Goal: Task Accomplishment & Management: Manage account settings

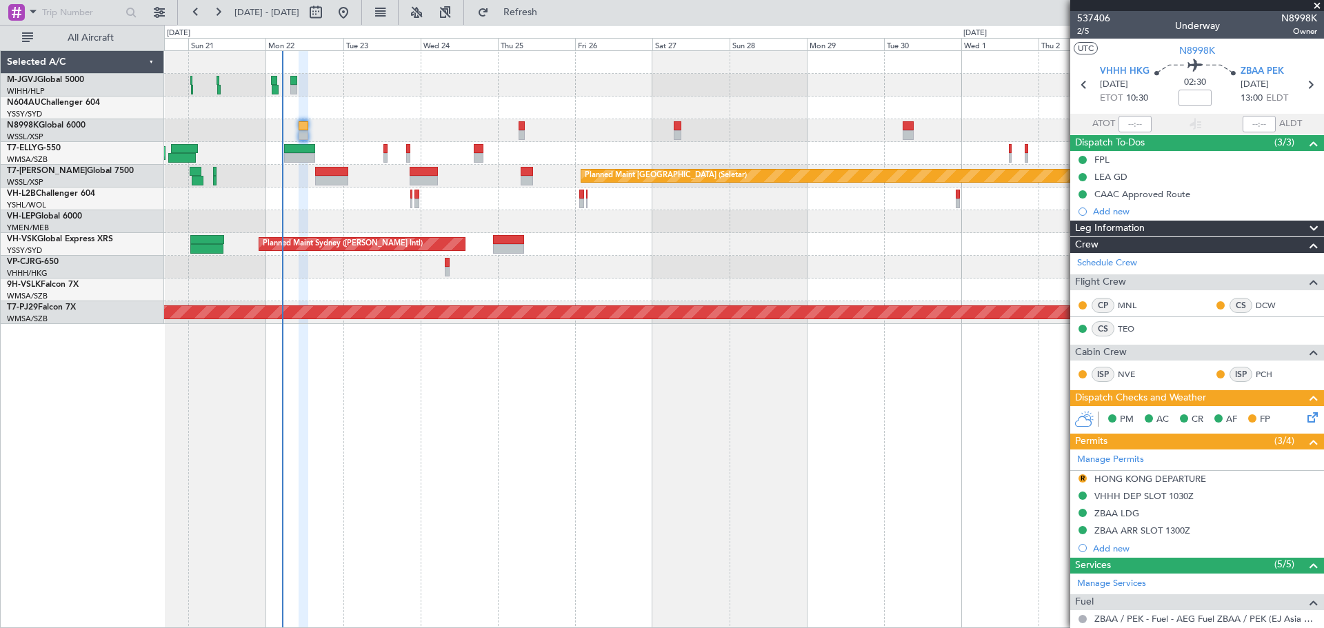
scroll to position [298, 0]
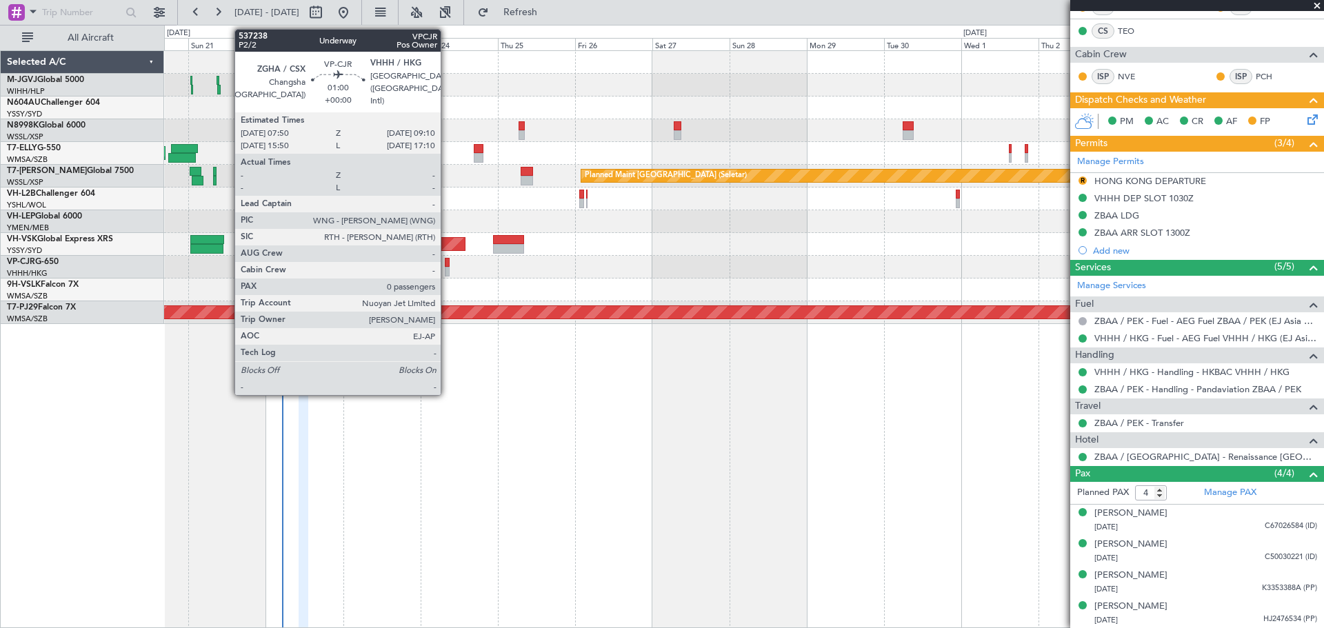
click at [447, 265] on div at bounding box center [447, 263] width 5 height 10
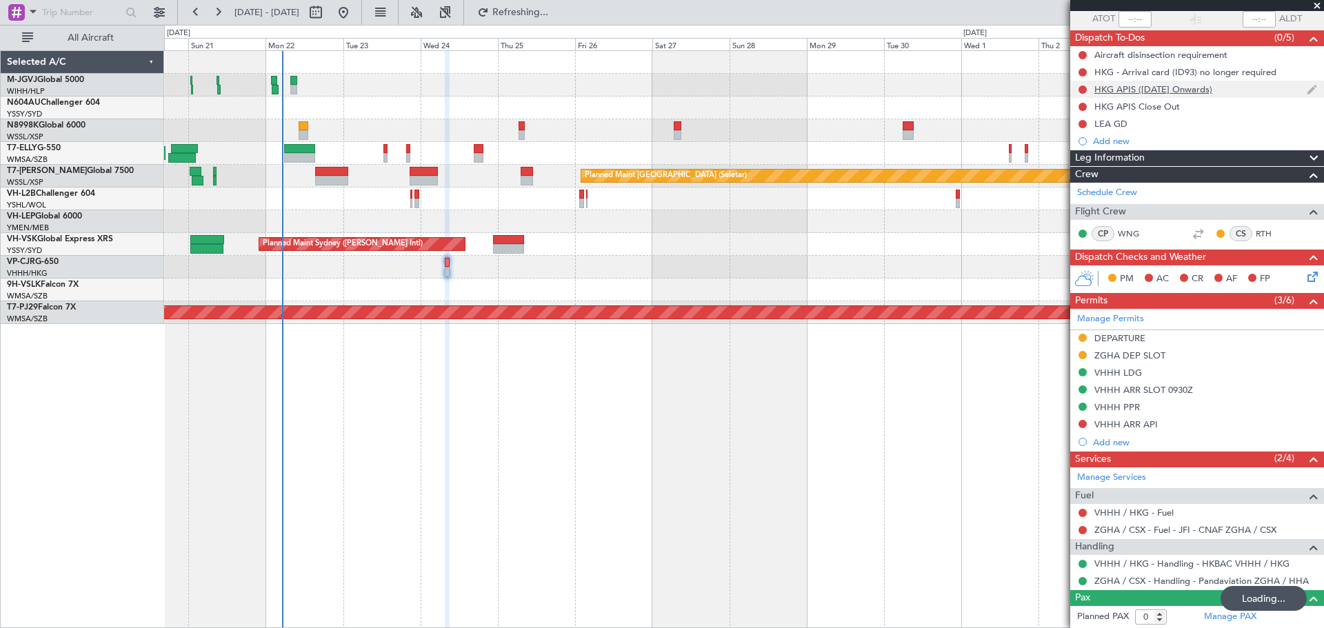
scroll to position [0, 0]
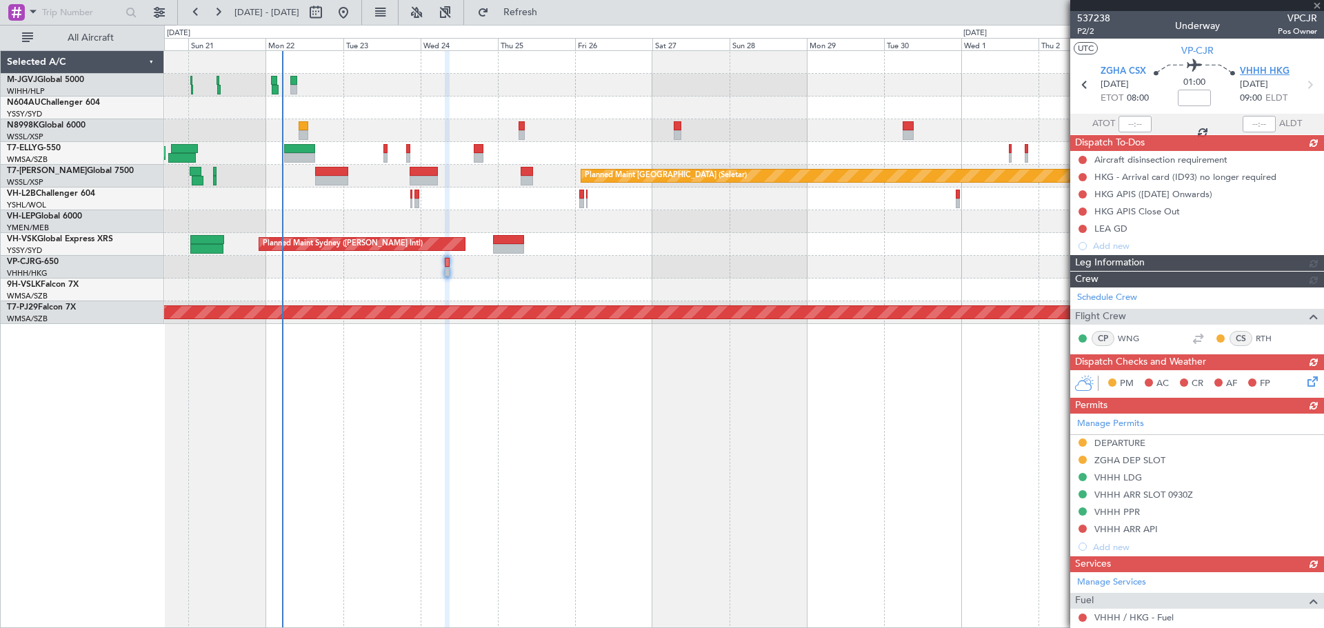
click at [1245, 72] on span "VHHH HKG" at bounding box center [1265, 72] width 50 height 14
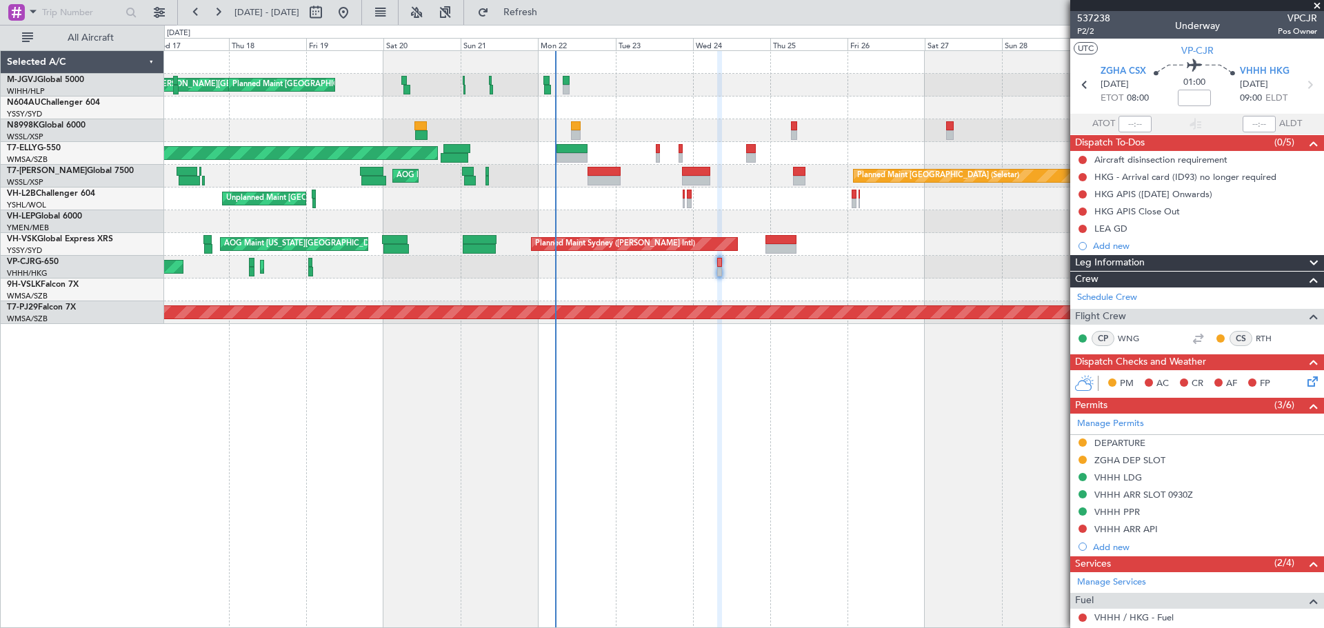
click at [548, 111] on div "[PERSON_NAME][GEOGRAPHIC_DATA] ([PERSON_NAME] Intl) [PERSON_NAME] Jakarta (Hali…" at bounding box center [743, 187] width 1159 height 273
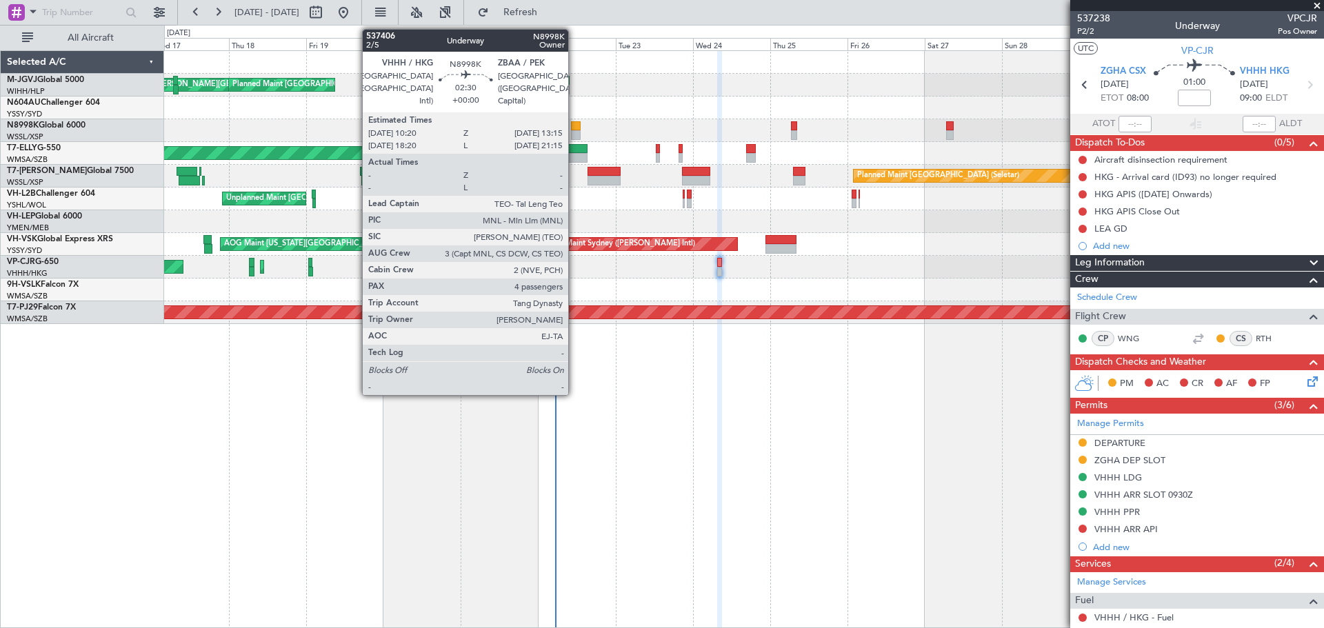
click at [574, 131] on div at bounding box center [576, 135] width 10 height 10
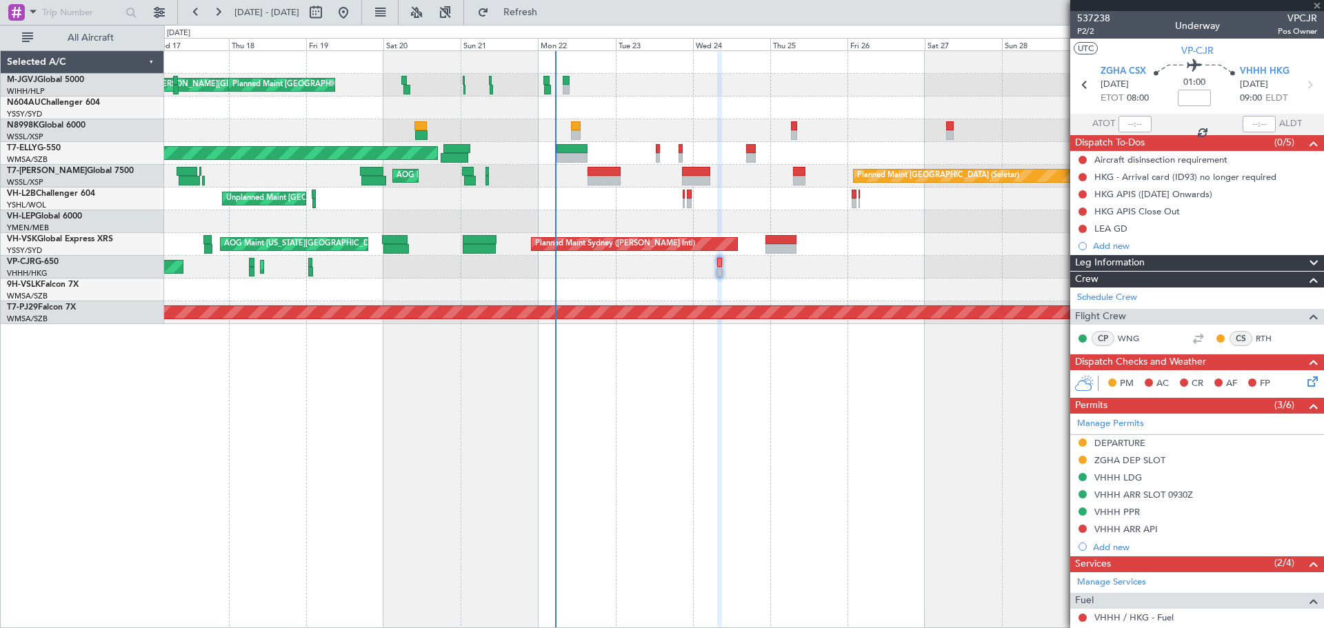
type input "4"
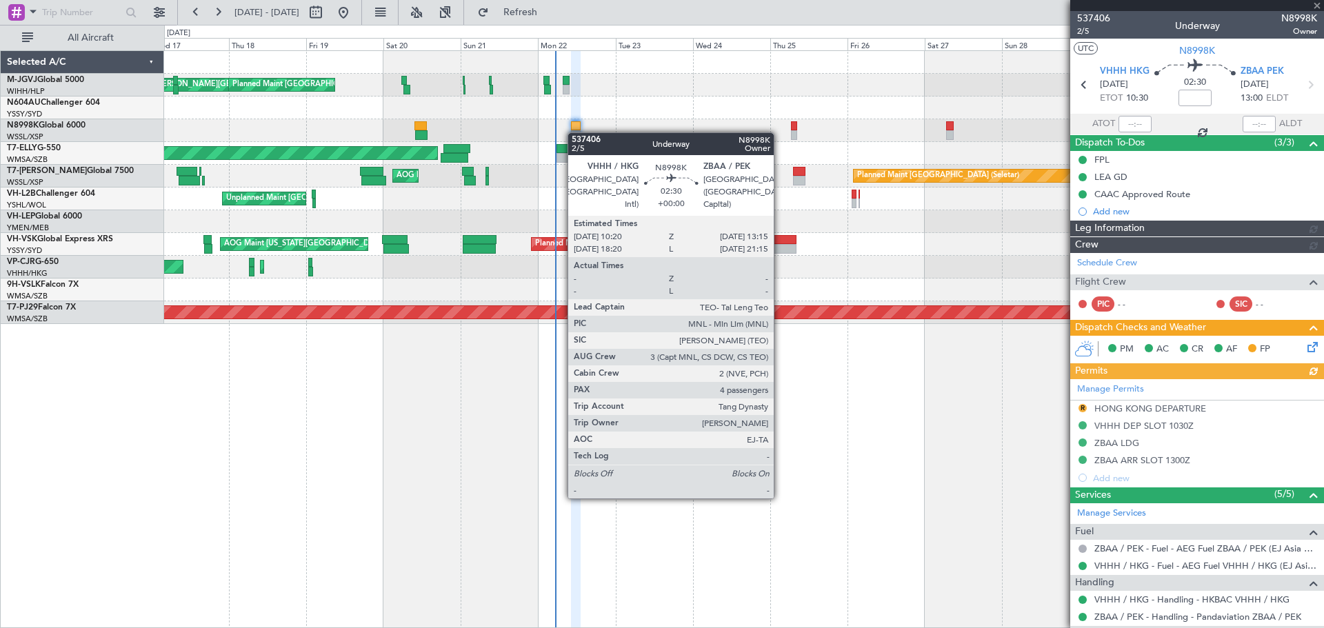
type input "[PERSON_NAME] (HHAFI)"
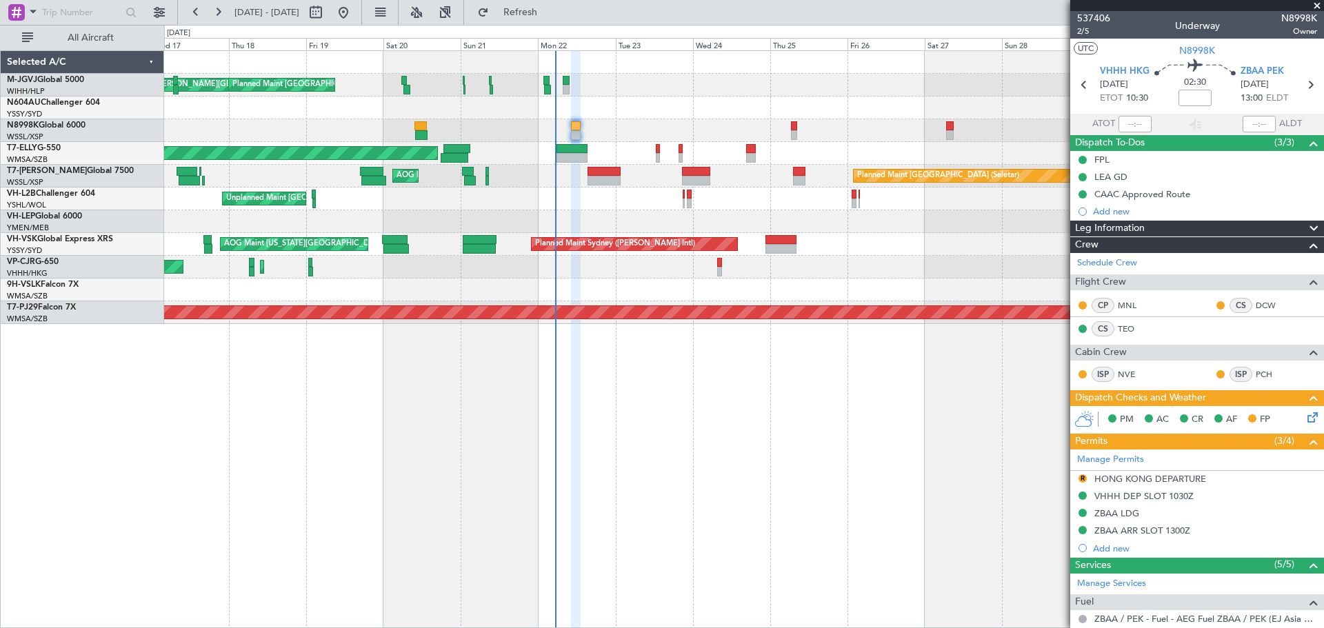
click at [1143, 477] on div "HONG KONG DEPARTURE" at bounding box center [1150, 479] width 112 height 12
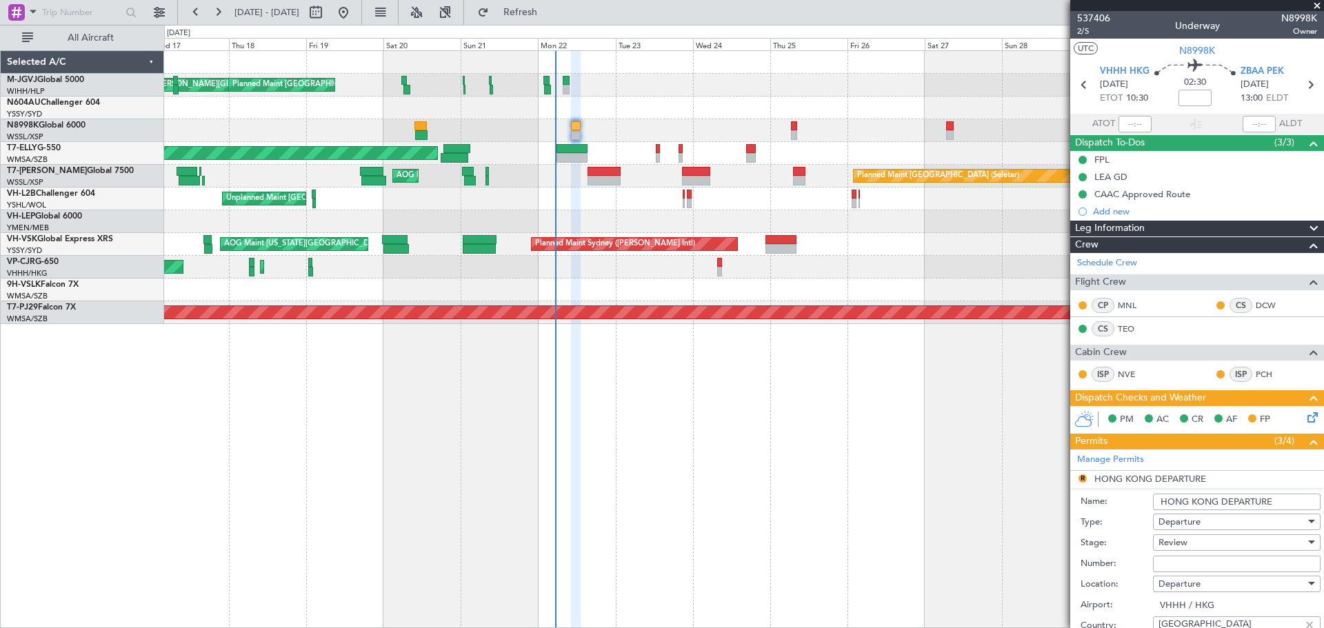
scroll to position [345, 0]
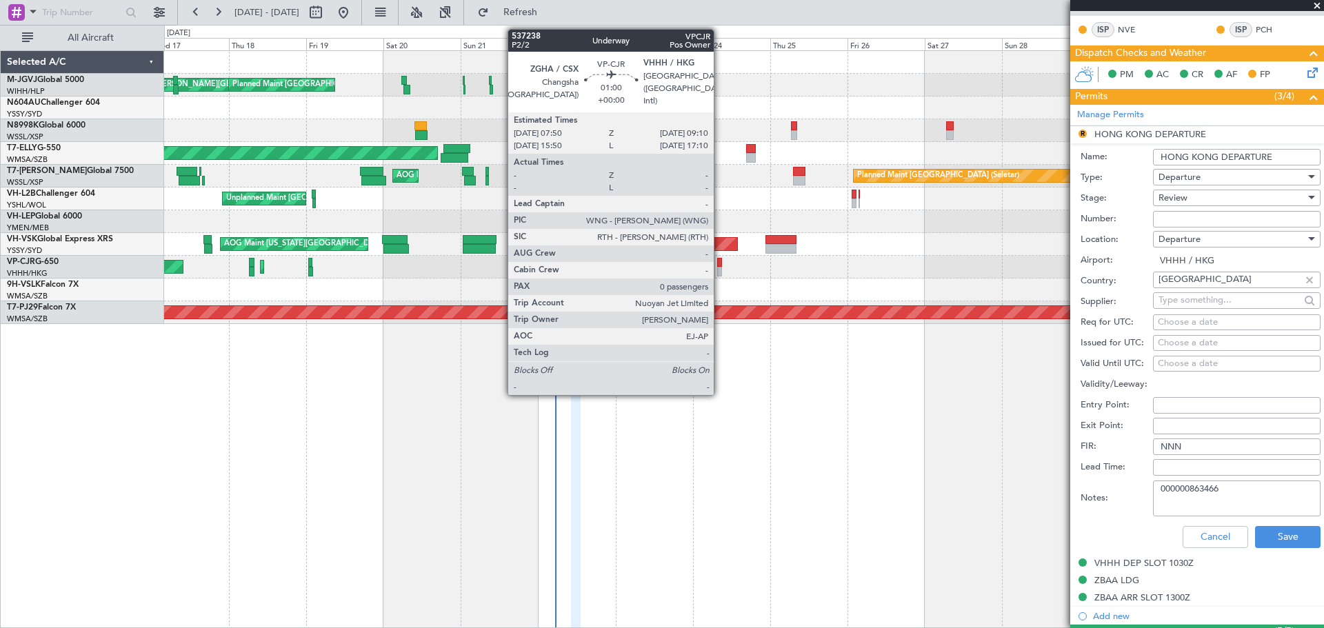
click at [720, 264] on div at bounding box center [719, 263] width 5 height 10
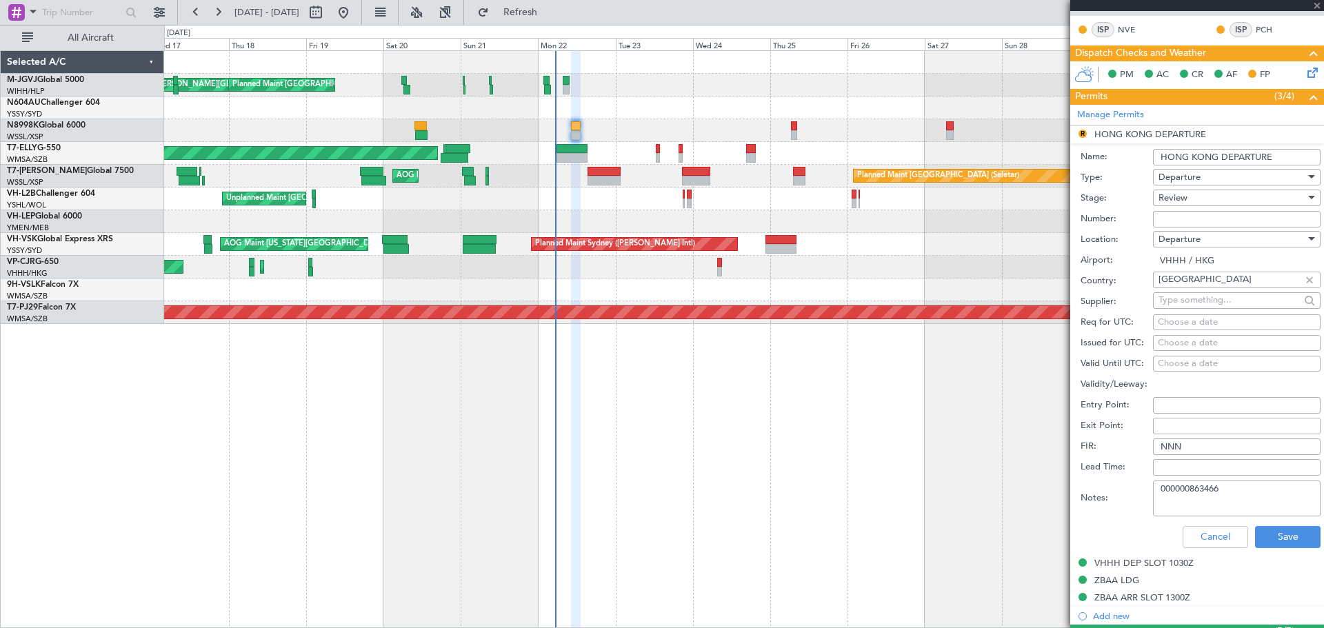
type input "0"
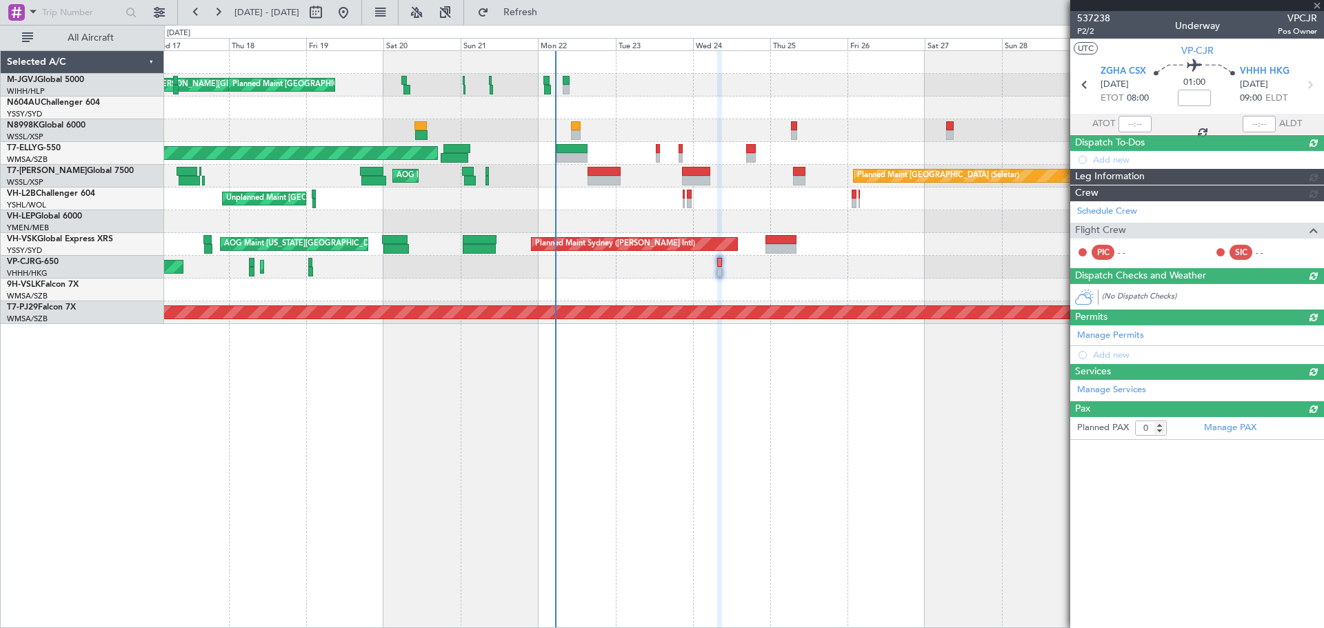
scroll to position [0, 0]
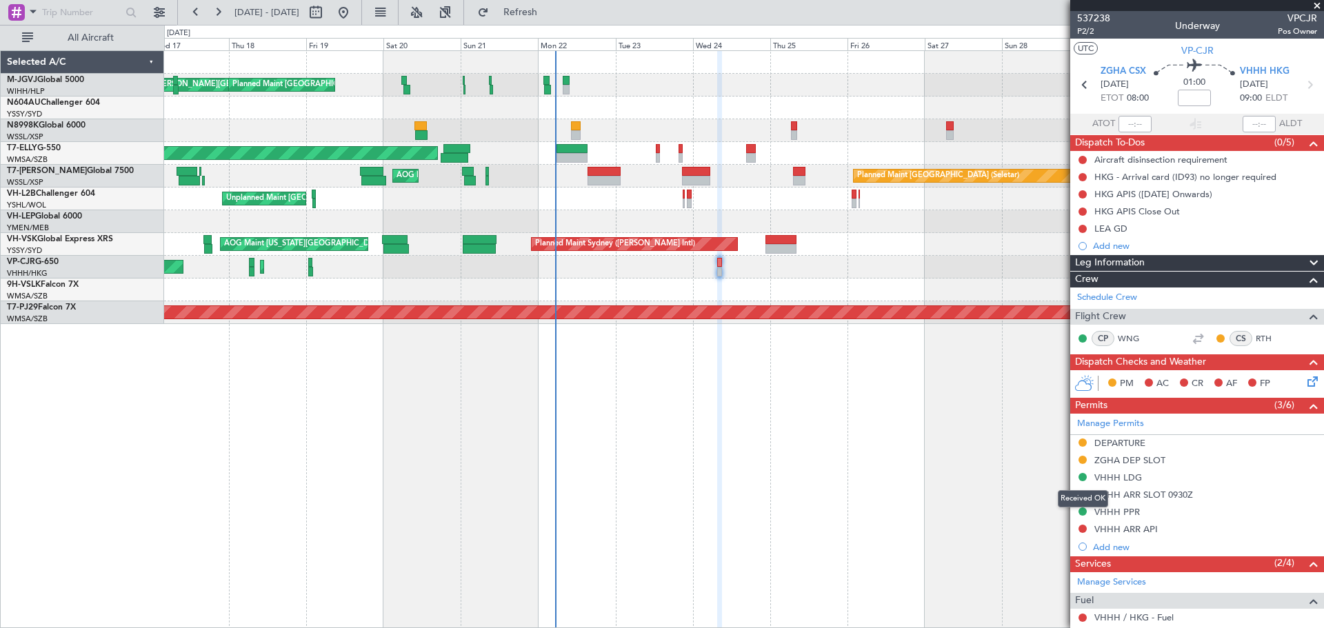
click at [1081, 510] on mat-tooltip-component "Received OK" at bounding box center [1083, 499] width 70 height 37
click at [1083, 508] on button at bounding box center [1083, 512] width 8 height 8
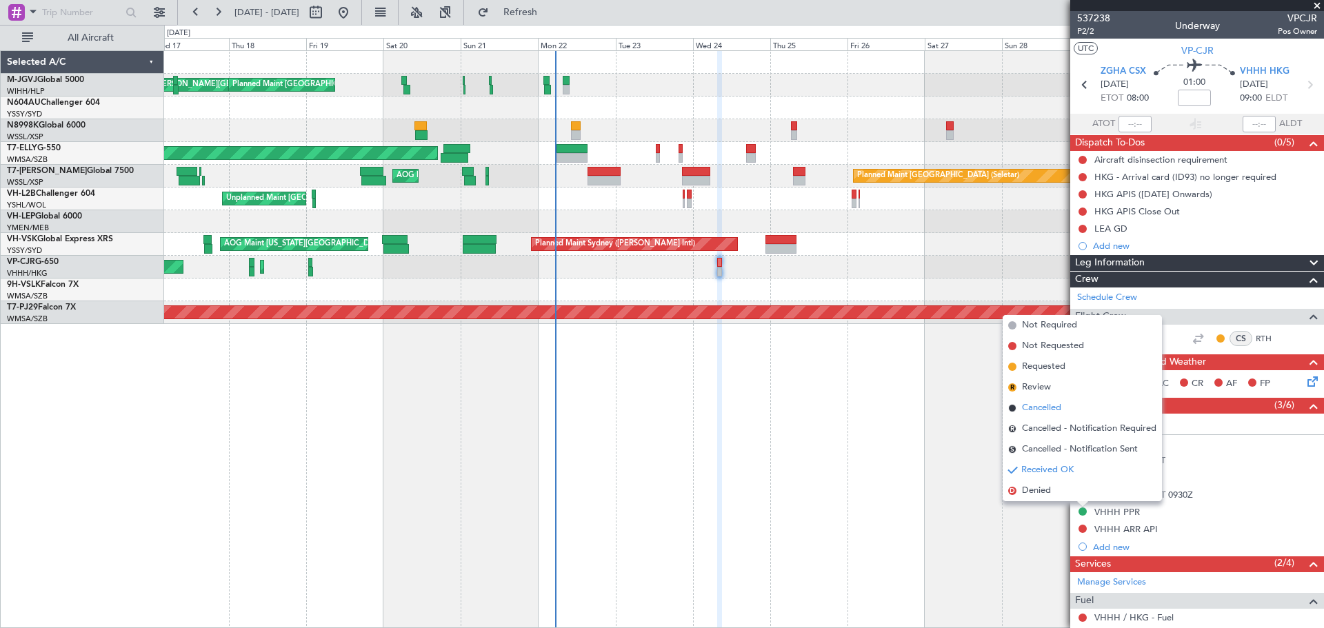
click at [1054, 408] on span "Cancelled" at bounding box center [1041, 408] width 39 height 14
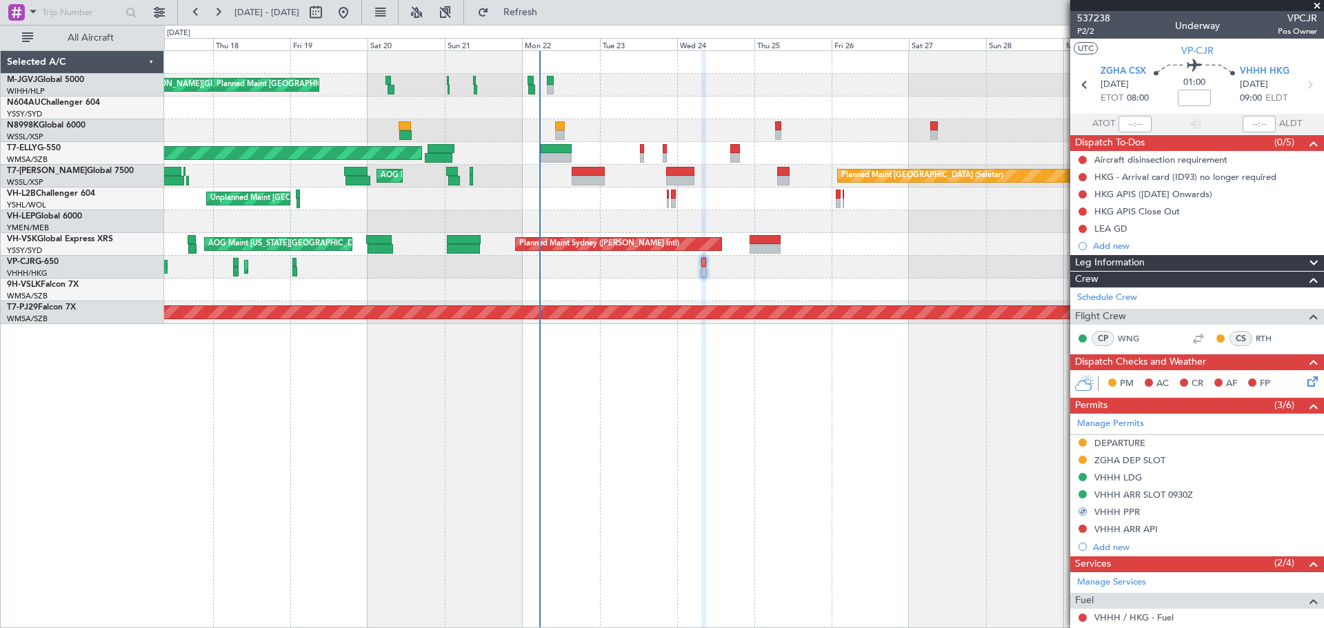
click at [990, 486] on div "[PERSON_NAME][GEOGRAPHIC_DATA] ([PERSON_NAME] Intl) [PERSON_NAME] Jakarta (Hali…" at bounding box center [744, 339] width 1160 height 578
click at [1084, 493] on button at bounding box center [1083, 494] width 8 height 8
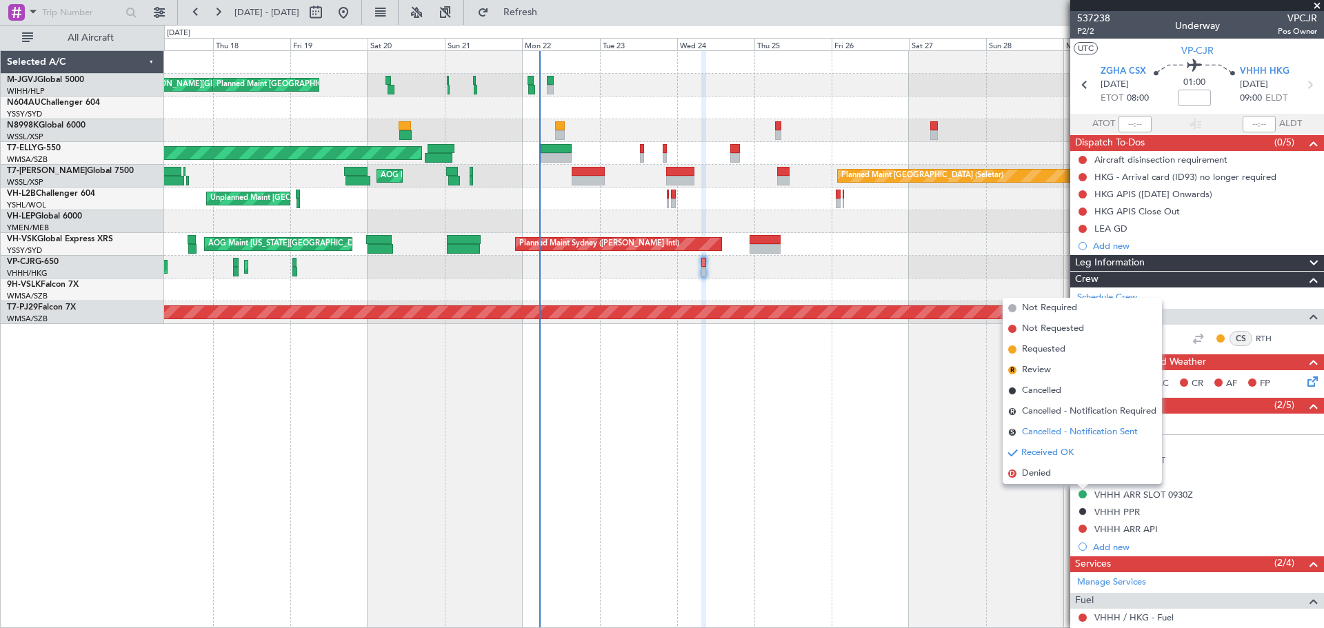
click at [1046, 435] on span "Cancelled - Notification Sent" at bounding box center [1080, 433] width 116 height 14
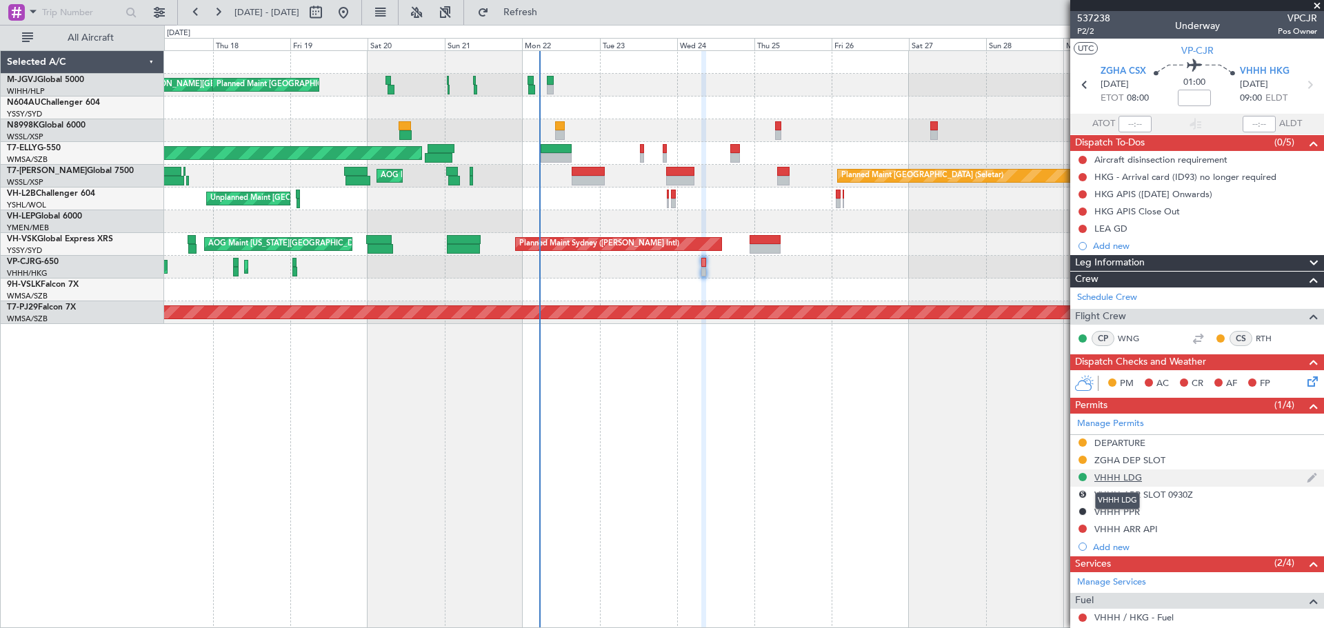
click at [1122, 477] on div "VHHH LDG" at bounding box center [1118, 478] width 48 height 12
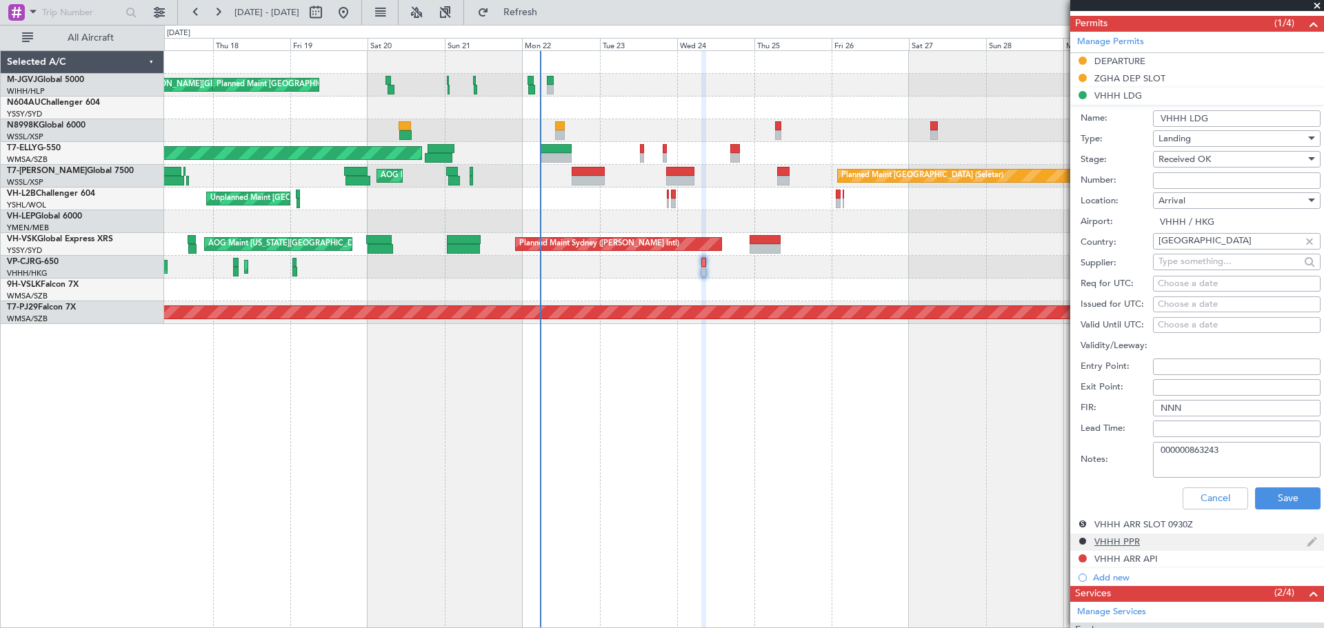
scroll to position [517, 0]
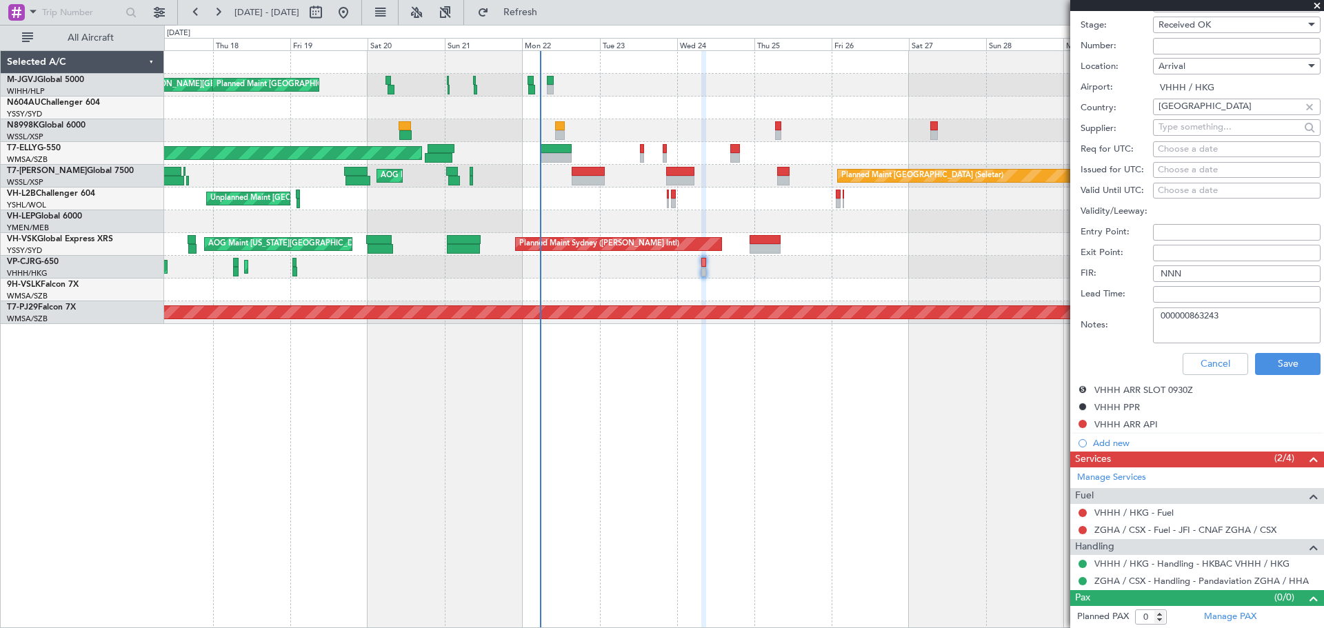
click at [1241, 322] on textarea "000000863243" at bounding box center [1237, 326] width 168 height 36
paste textarea "000000863718"
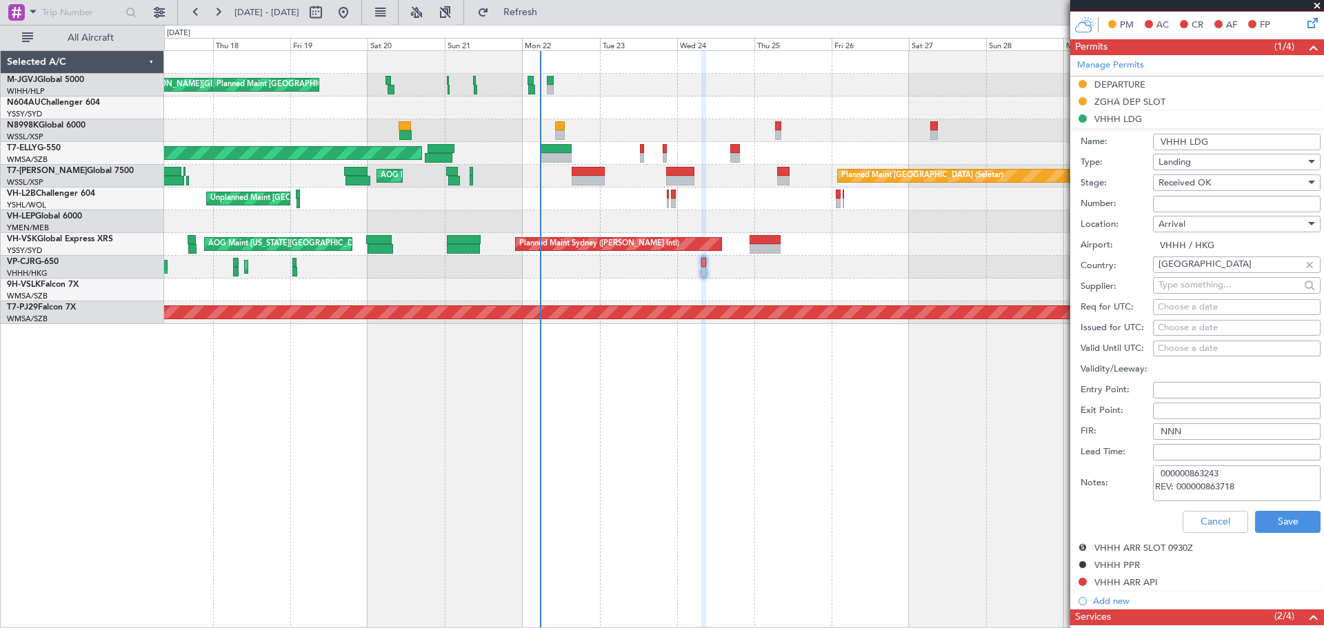
scroll to position [460, 0]
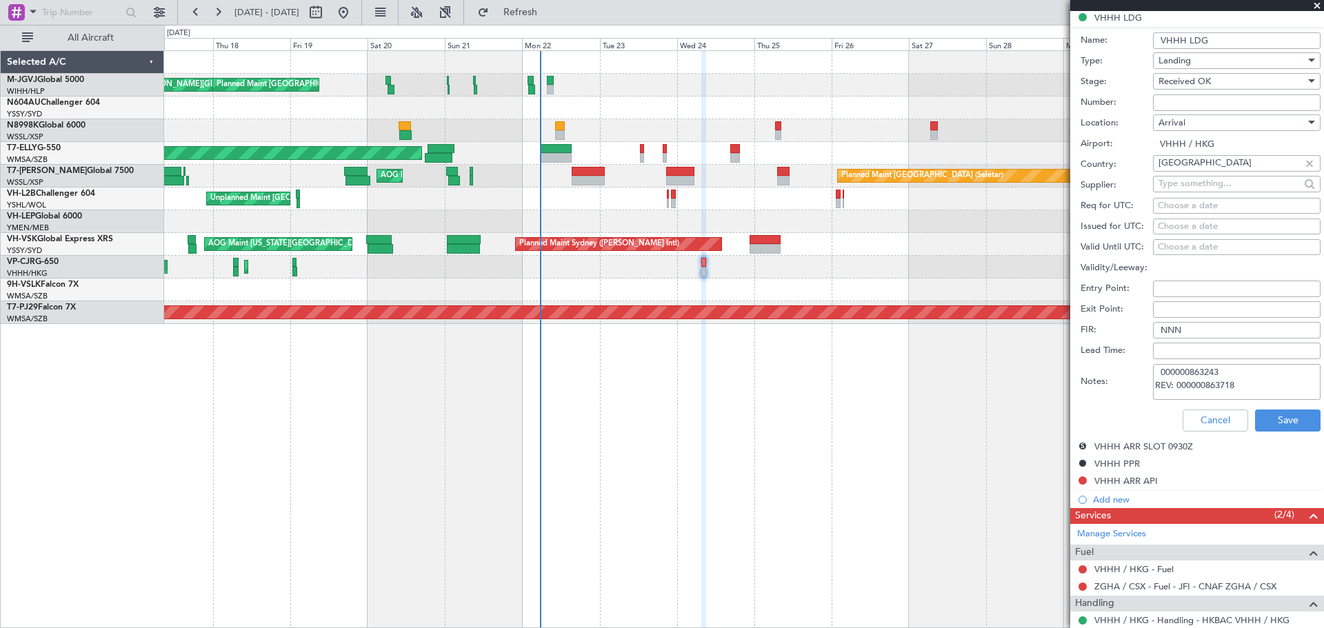
type textarea "000000863243 REV: 000000863718"
click at [1173, 225] on div "Choose a date" at bounding box center [1237, 227] width 158 height 14
select select "9"
select select "2025"
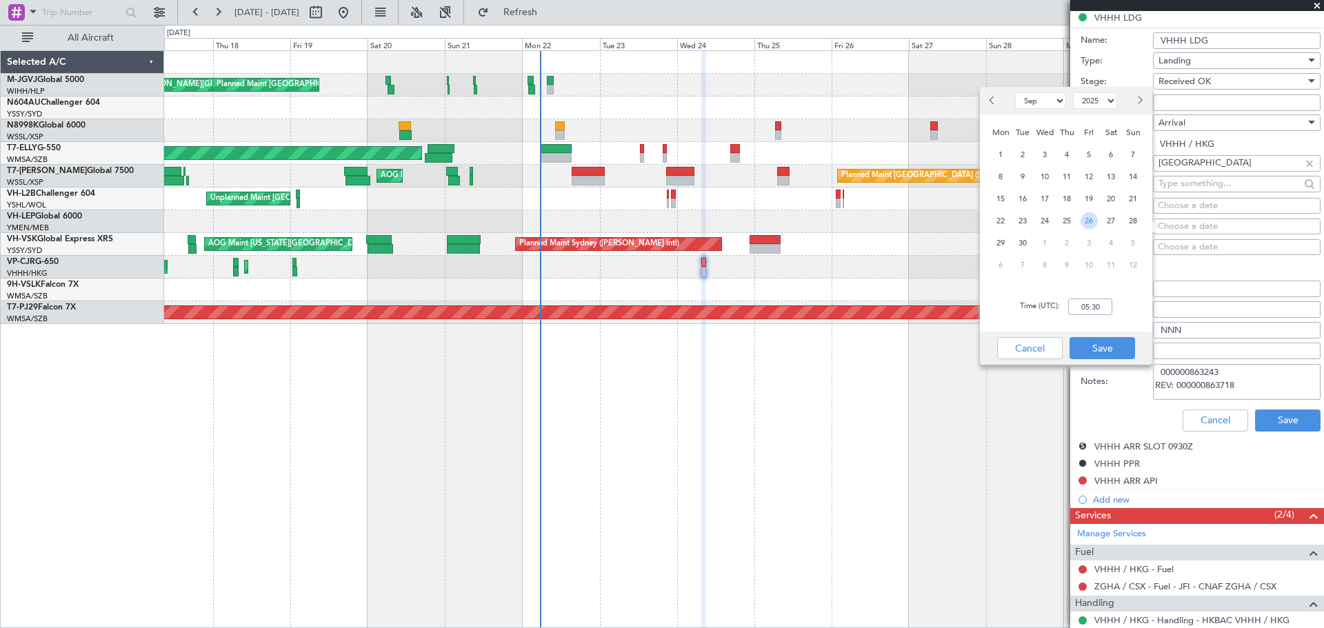
click at [1085, 220] on span "26" at bounding box center [1089, 220] width 17 height 17
click at [1092, 306] on input "00:00" at bounding box center [1090, 307] width 44 height 17
type input "08:00"
click at [1101, 352] on button "Save" at bounding box center [1103, 348] width 66 height 22
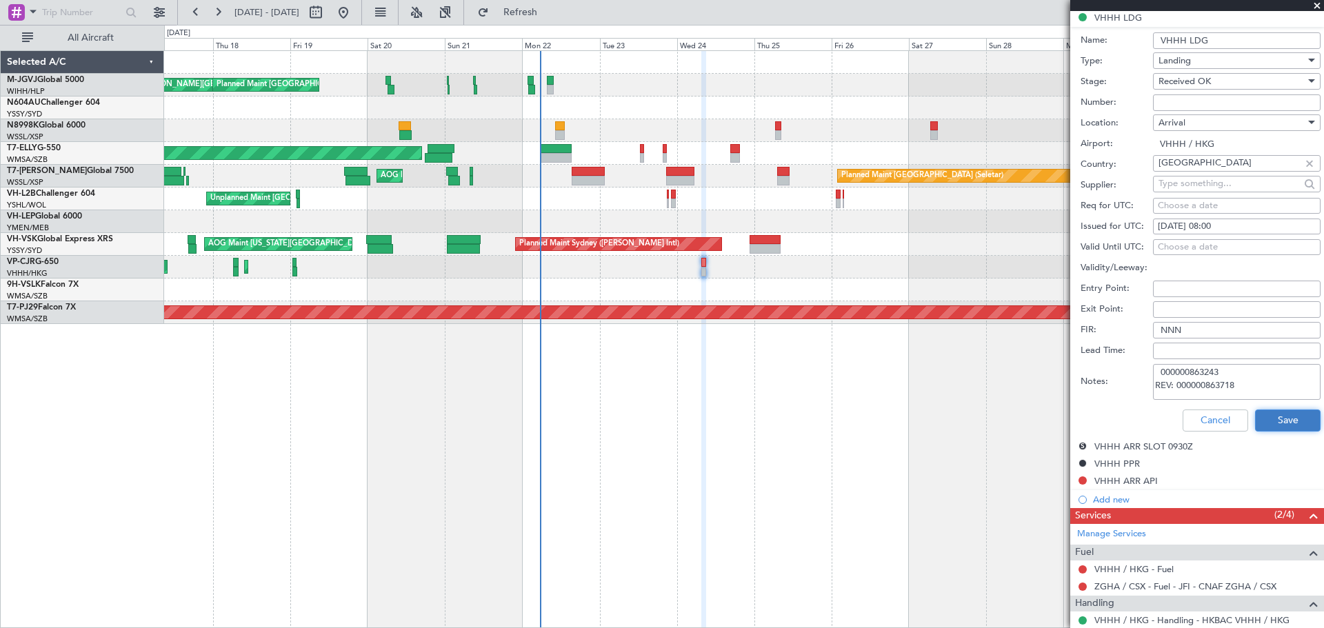
click at [1268, 421] on button "Save" at bounding box center [1288, 421] width 66 height 22
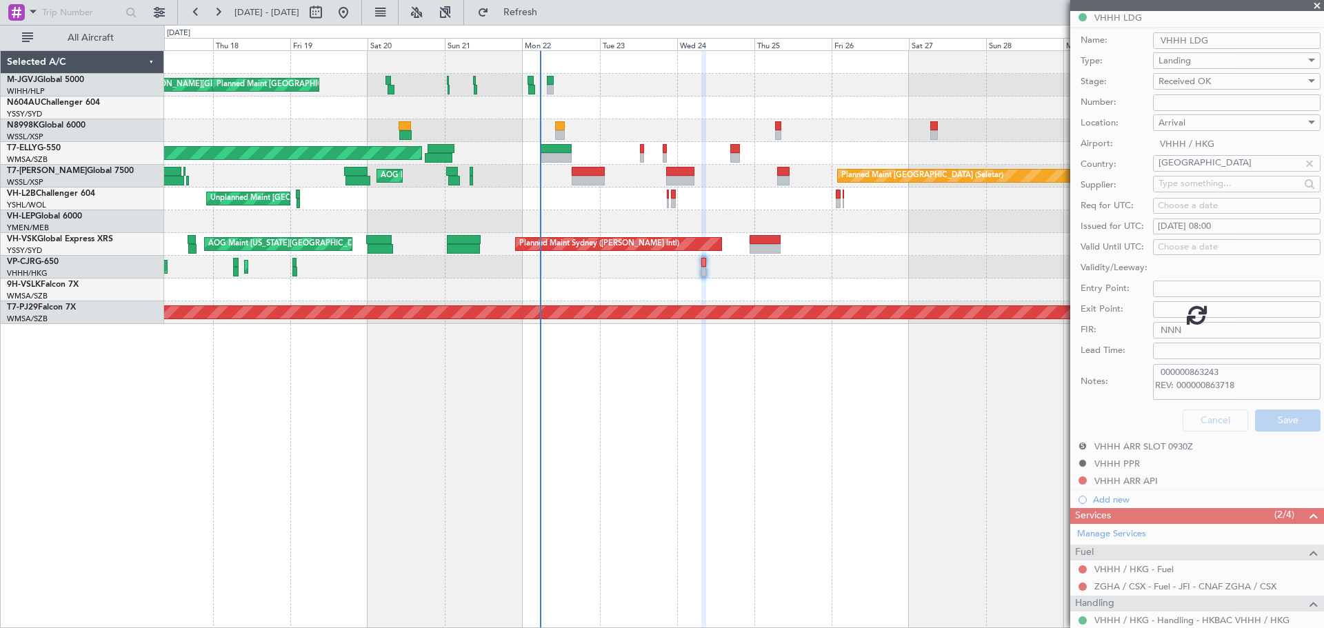
scroll to position [48, 0]
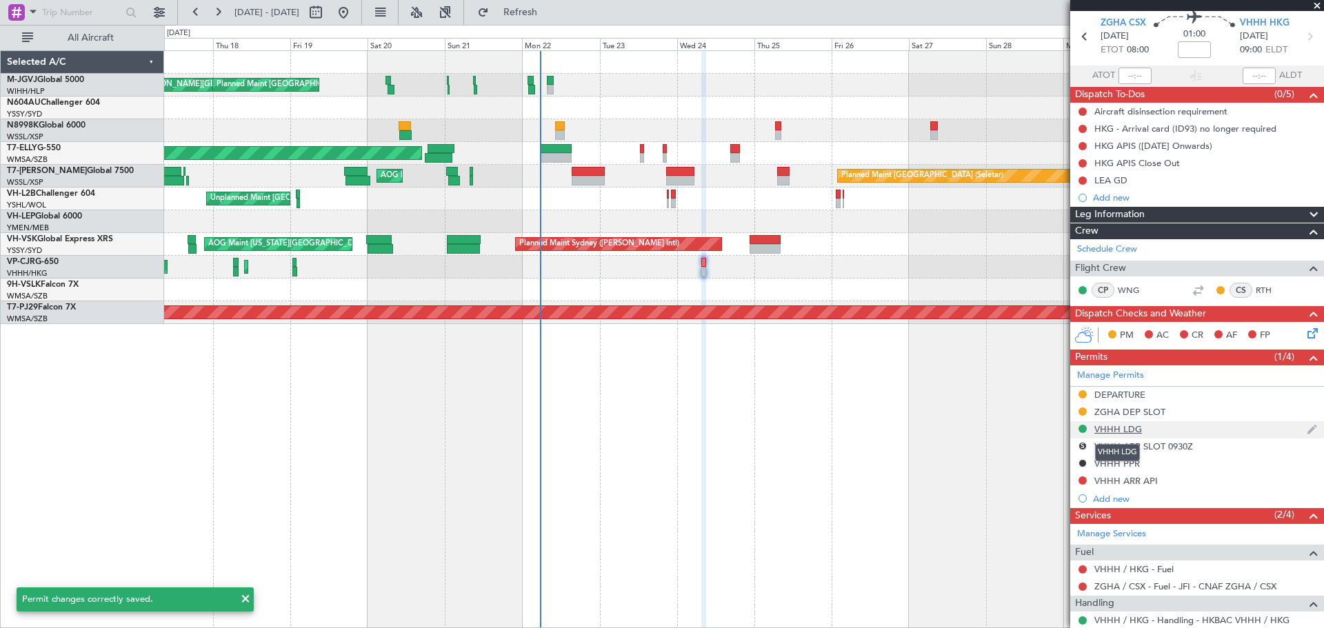
click at [1123, 431] on div "VHHH LDG" at bounding box center [1118, 429] width 48 height 12
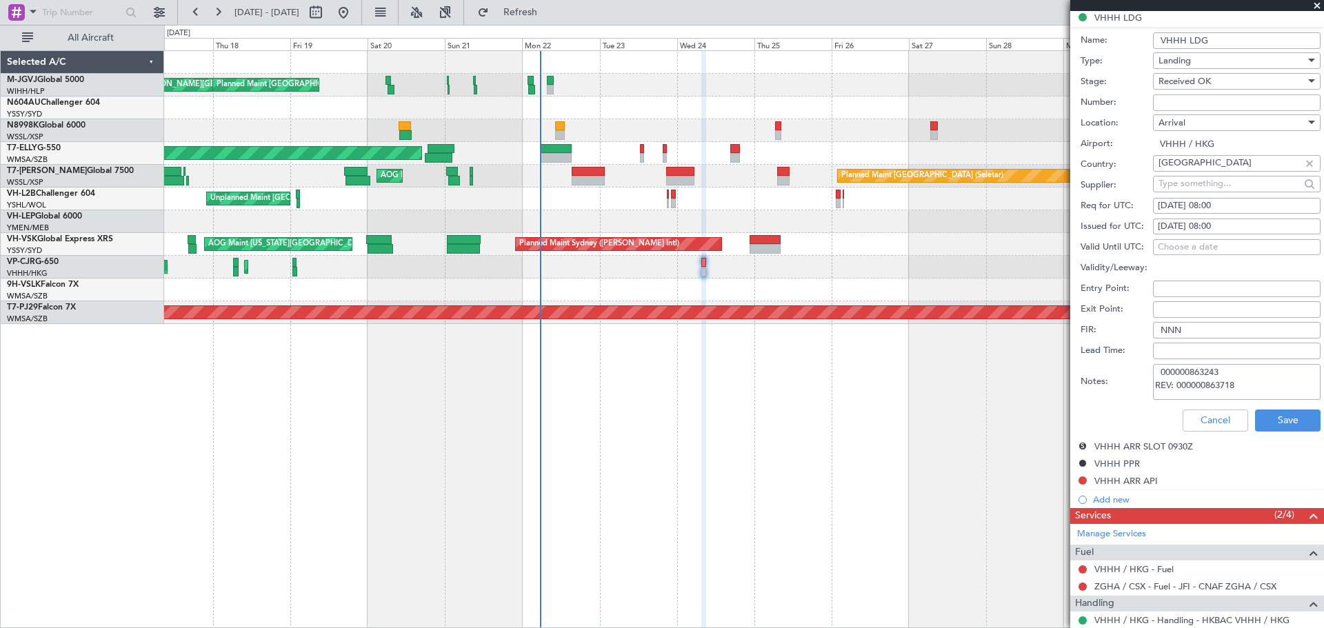
click at [1228, 39] on input "VHHH LDG" at bounding box center [1237, 40] width 168 height 17
type input "VHHH LDG"
click at [1253, 386] on textarea "000000863243 REV: 000000863718" at bounding box center [1237, 382] width 168 height 36
type textarea "000000863243 REV: 000000863718 (FOR ETA 0900Z ON [DATE])"
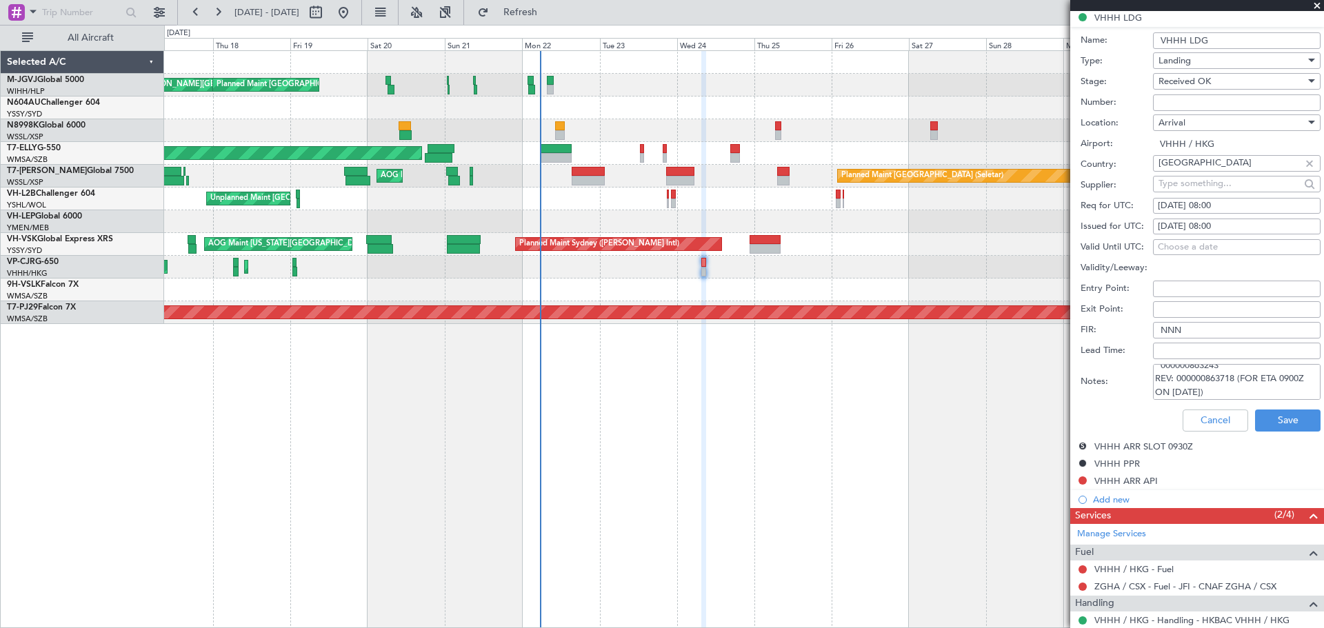
click at [1221, 41] on input "VHHH LDG" at bounding box center [1237, 40] width 168 height 17
type input "VHHH LDG (ETA 09Z ON [DATE])"
click at [1272, 416] on button "Save" at bounding box center [1288, 421] width 66 height 22
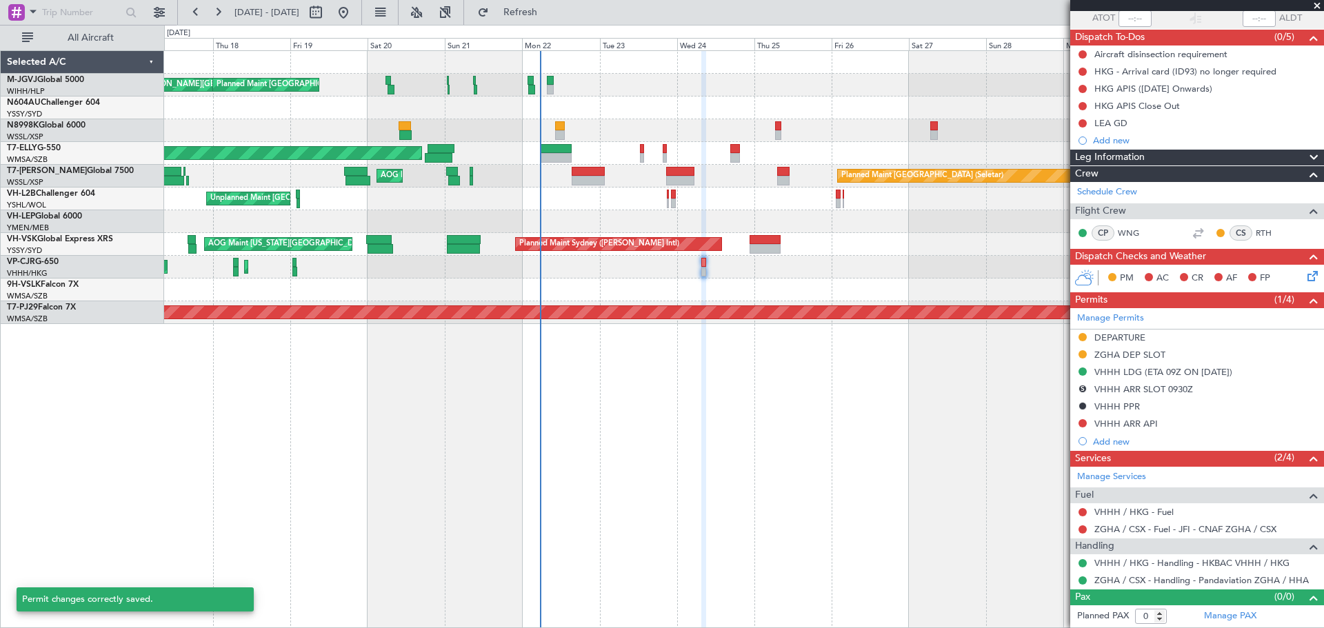
scroll to position [48, 0]
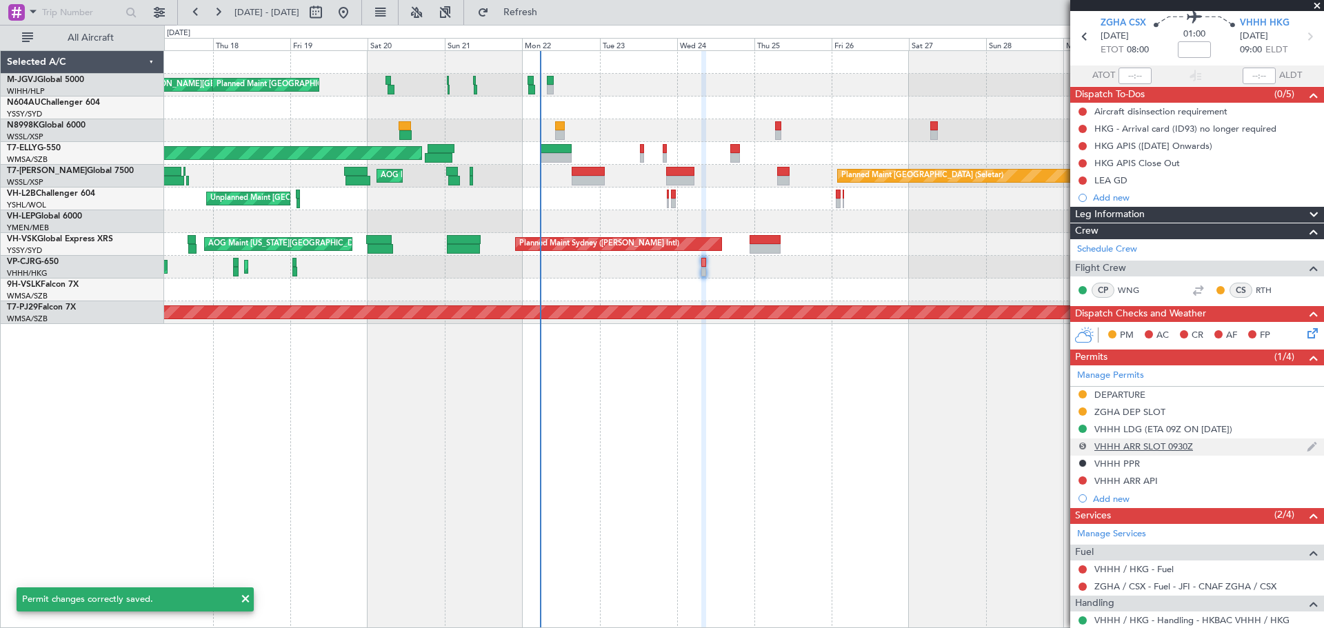
click at [1083, 443] on button "S" at bounding box center [1083, 446] width 8 height 8
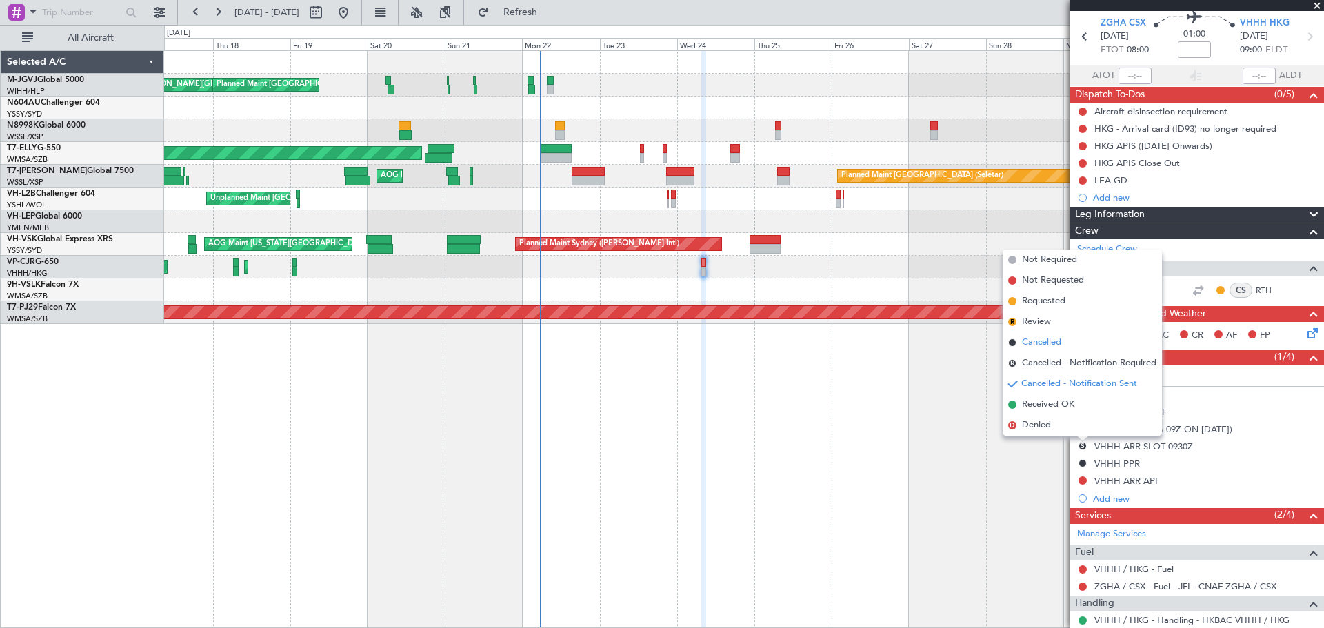
click at [1060, 345] on span "Cancelled" at bounding box center [1041, 343] width 39 height 14
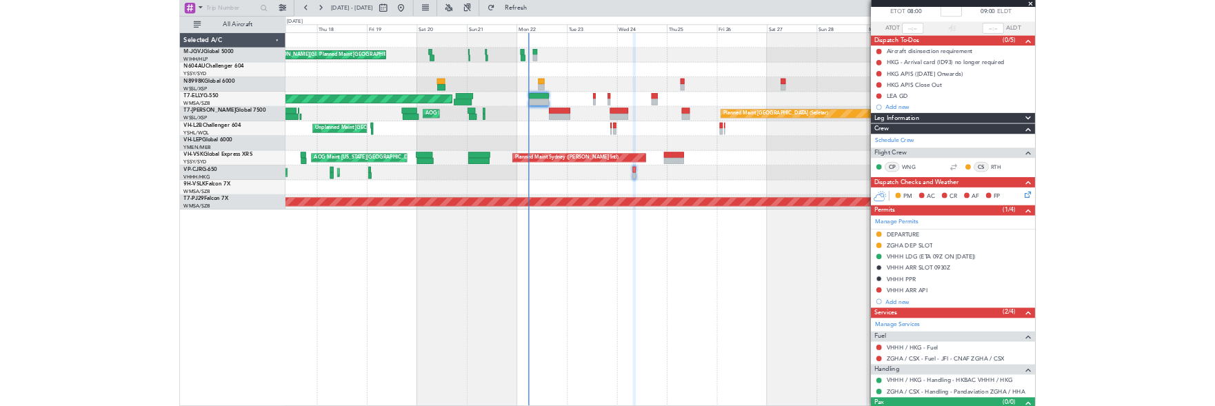
scroll to position [105, 0]
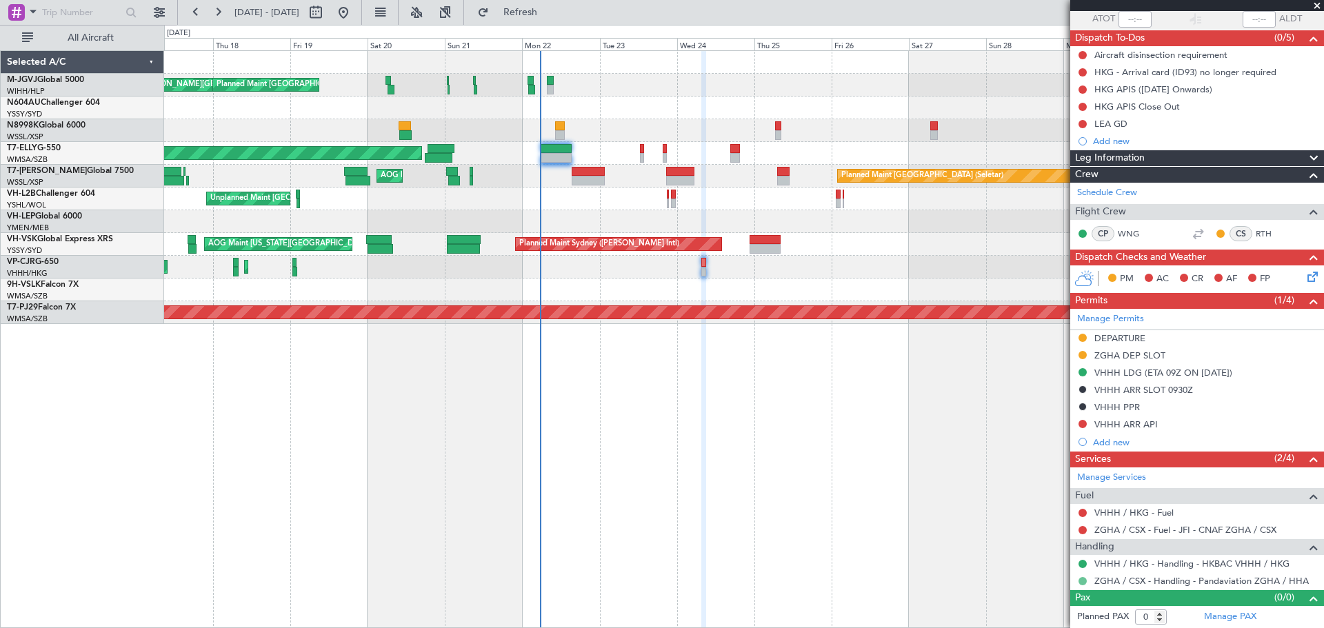
click at [1086, 579] on button at bounding box center [1083, 581] width 8 height 8
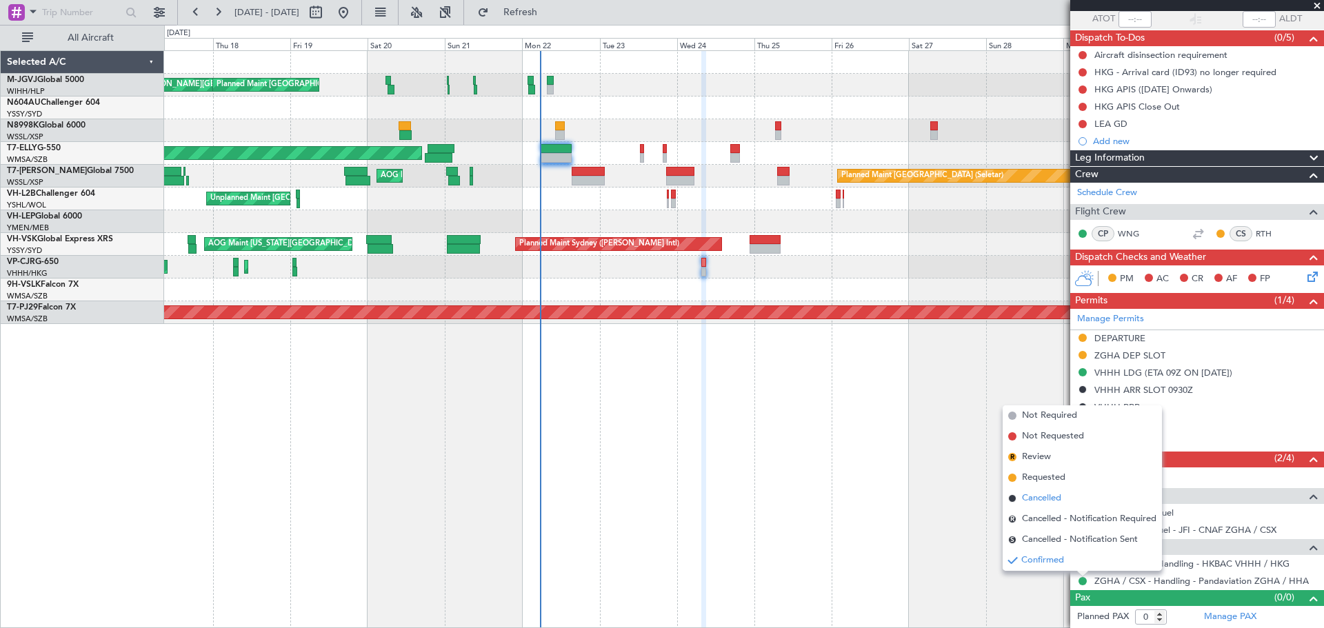
click at [1039, 498] on span "Cancelled" at bounding box center [1041, 499] width 39 height 14
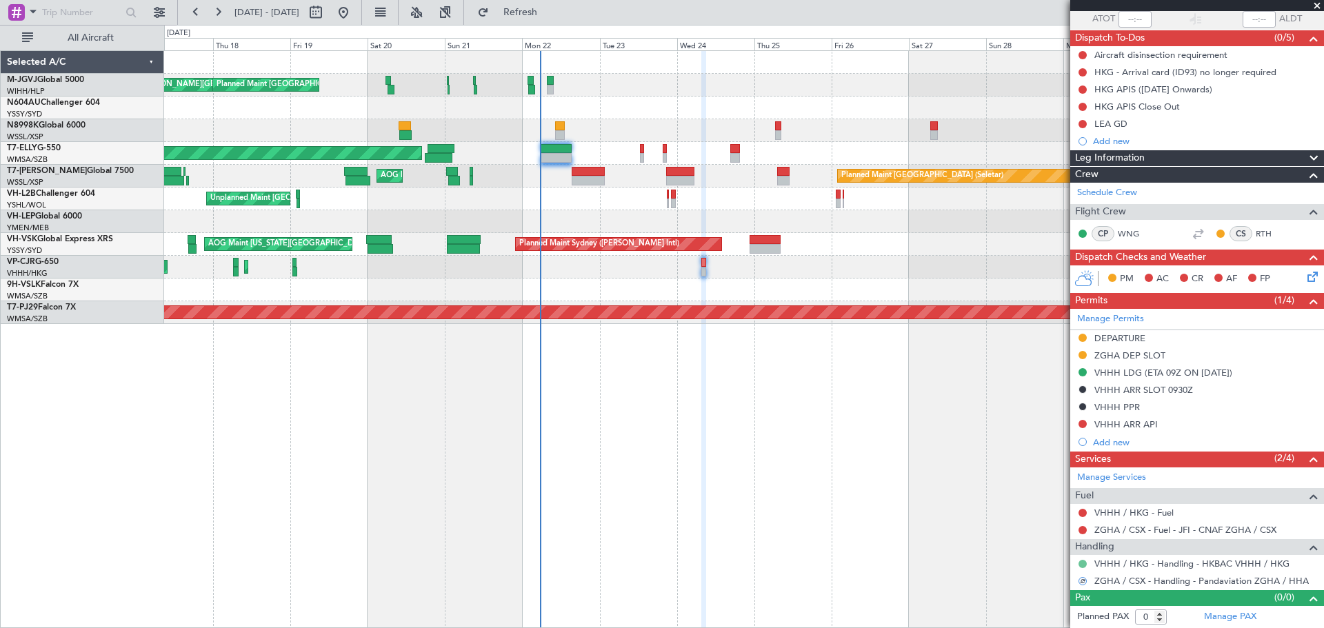
click at [1084, 563] on button at bounding box center [1083, 564] width 8 height 8
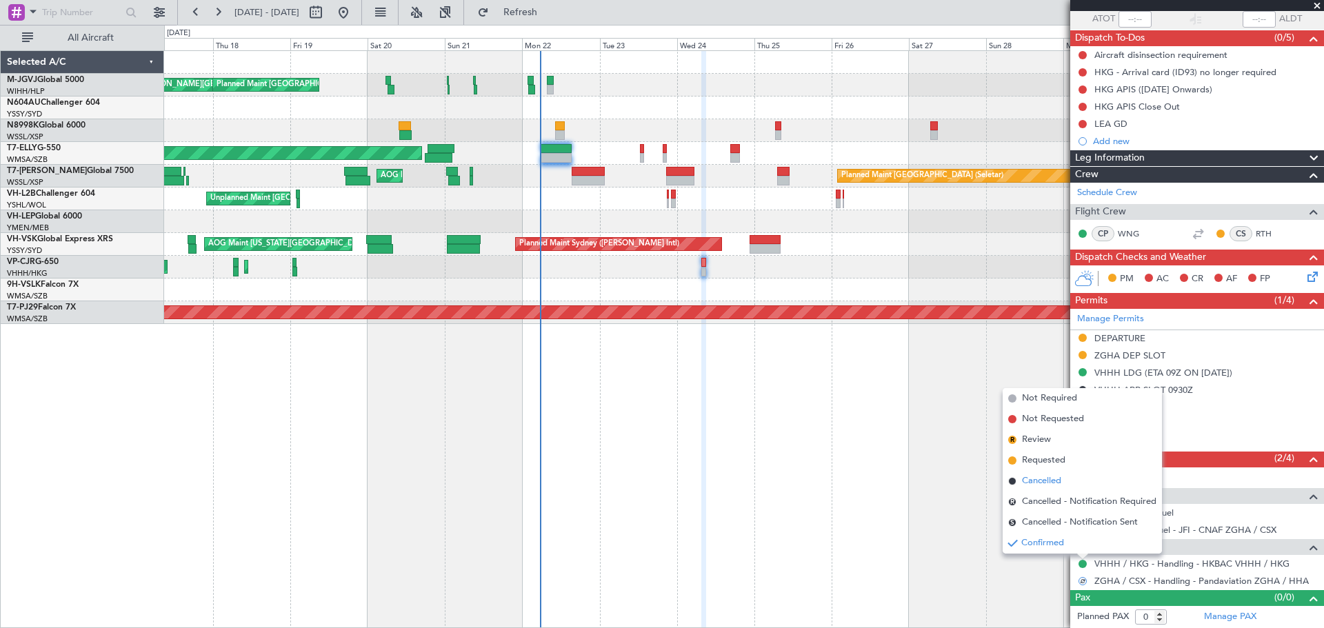
click at [1065, 486] on li "Cancelled" at bounding box center [1082, 481] width 159 height 21
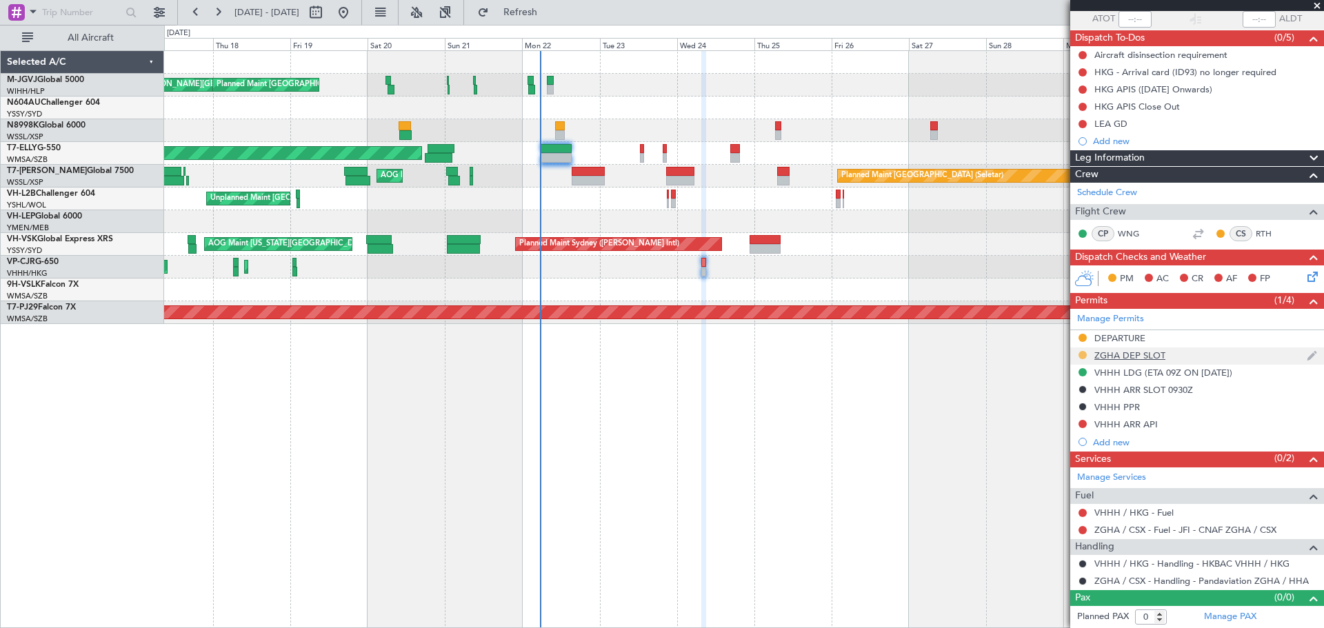
click at [1081, 352] on button at bounding box center [1083, 355] width 8 height 8
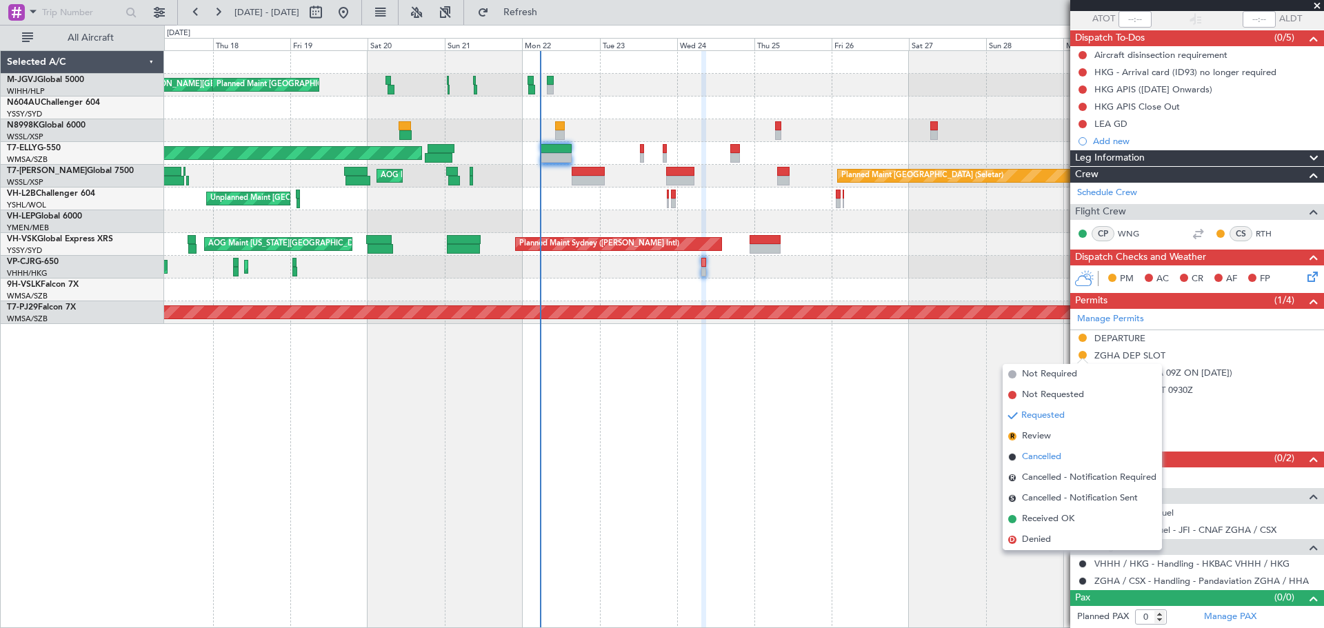
click at [1046, 452] on span "Cancelled" at bounding box center [1041, 457] width 39 height 14
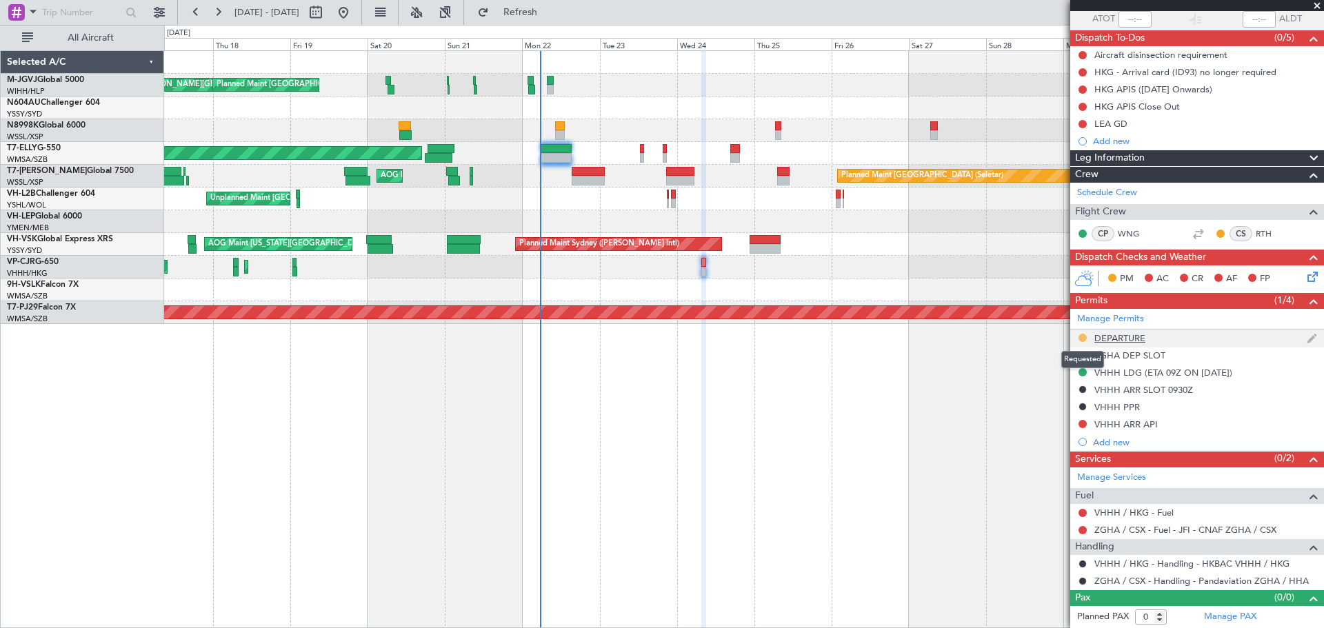
click at [1083, 337] on button at bounding box center [1083, 338] width 8 height 8
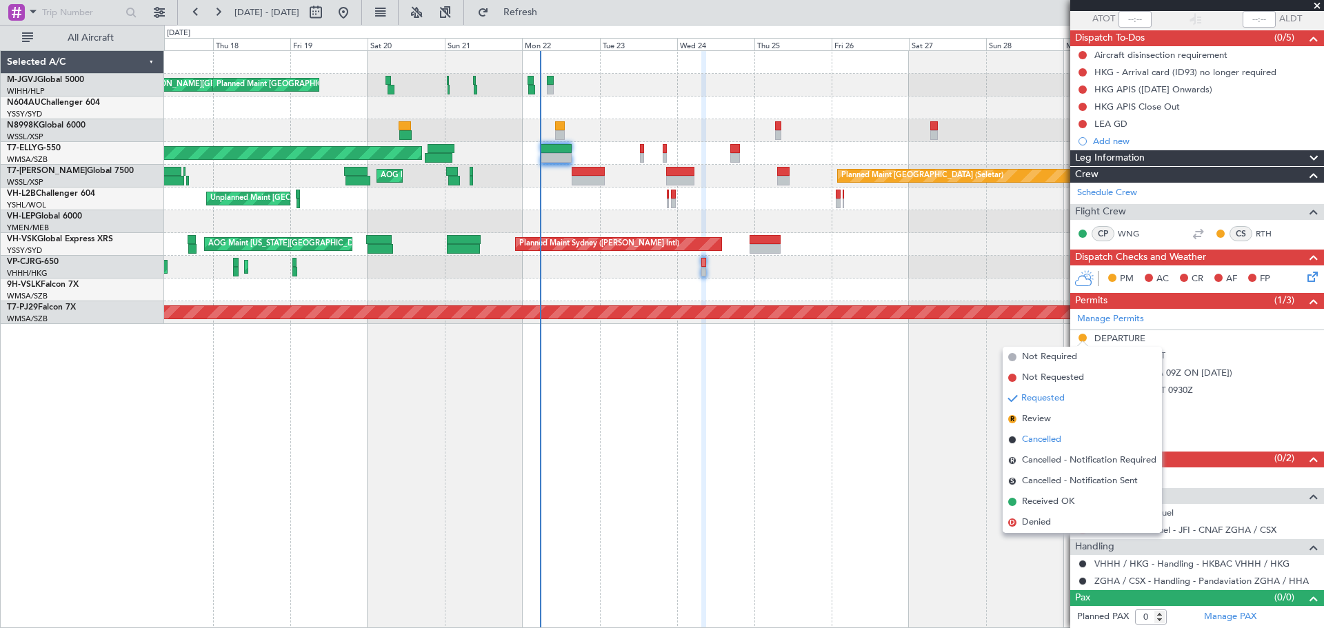
click at [1050, 441] on span "Cancelled" at bounding box center [1041, 440] width 39 height 14
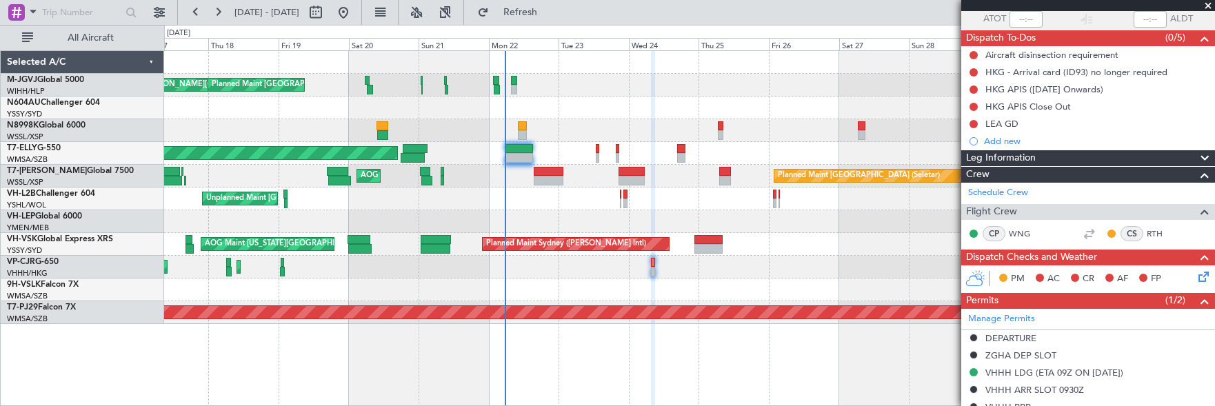
click at [1208, 4] on span at bounding box center [1208, 6] width 14 height 12
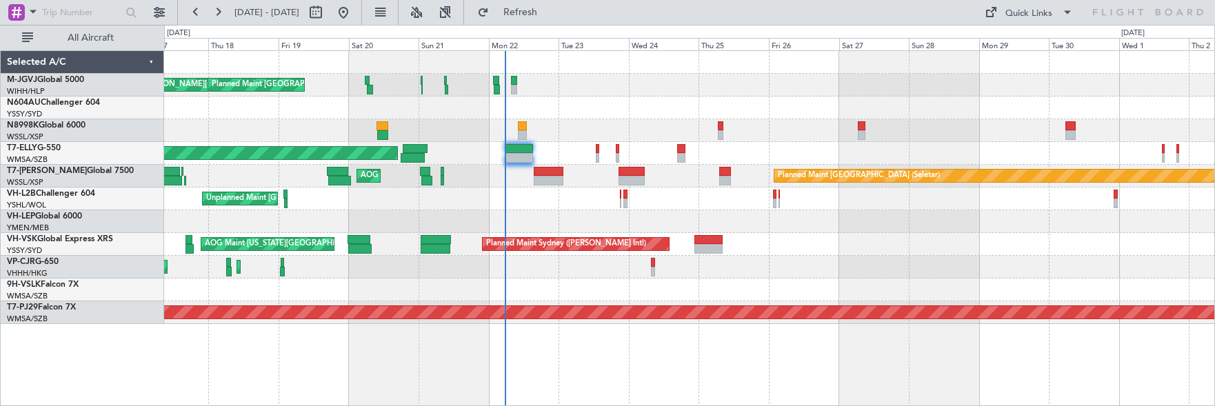
scroll to position [0, 0]
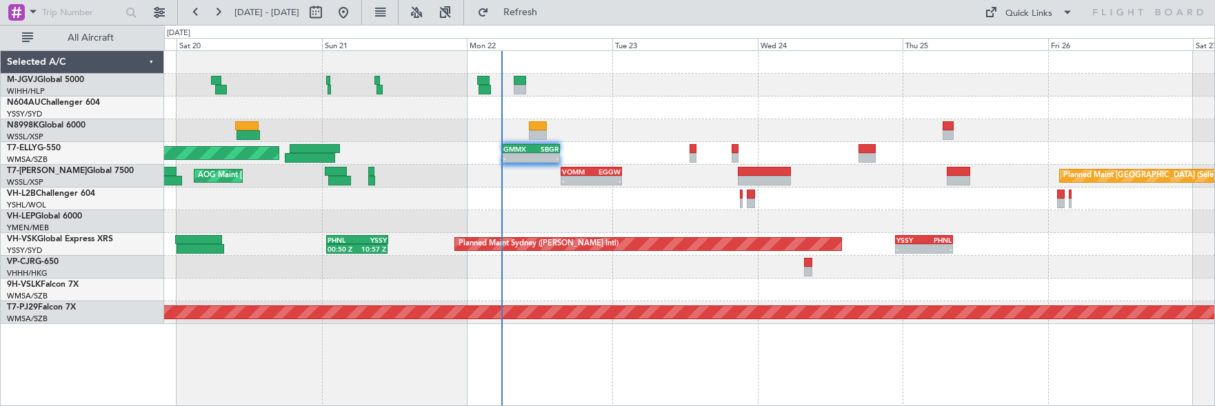
click at [667, 217] on div at bounding box center [689, 221] width 1050 height 23
